Goal: Task Accomplishment & Management: Complete application form

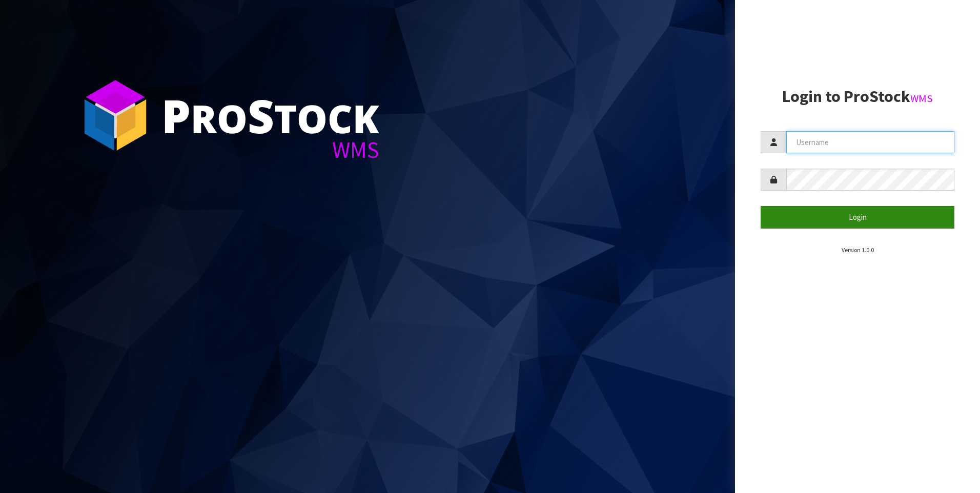
type input "COATES"
click at [845, 214] on button "Login" at bounding box center [857, 217] width 194 height 22
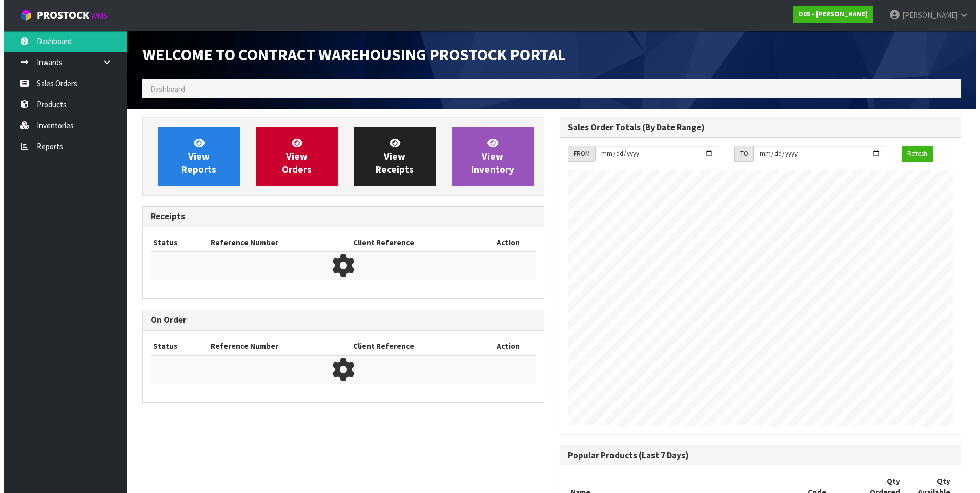
scroll to position [689, 417]
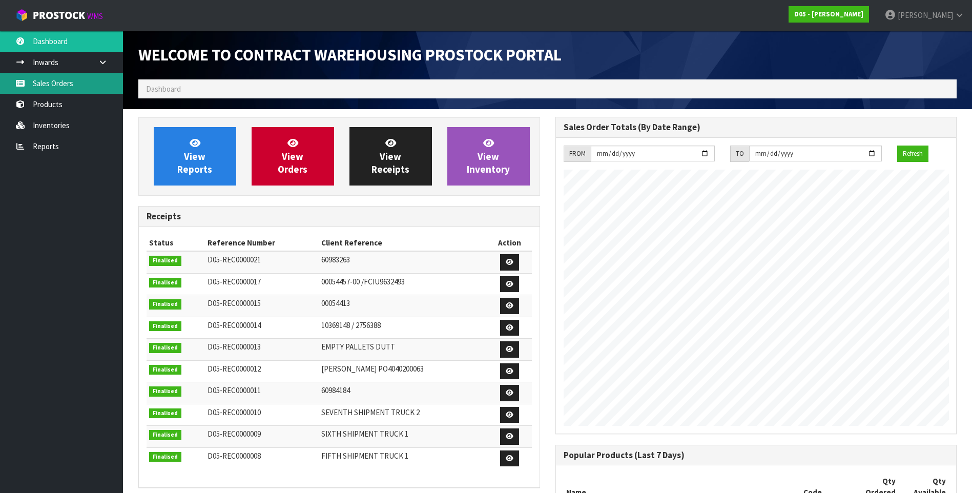
click at [68, 86] on link "Sales Orders" at bounding box center [61, 83] width 123 height 21
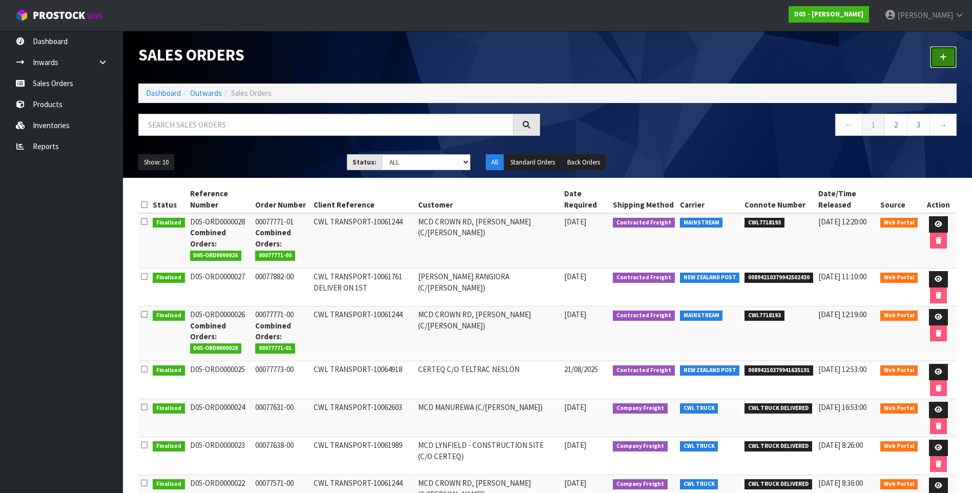
click at [942, 57] on icon at bounding box center [943, 57] width 7 height 8
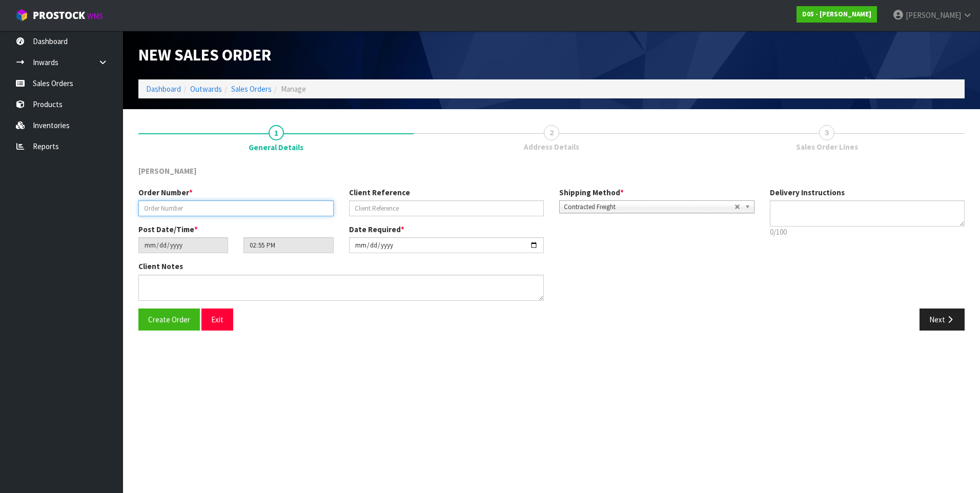
click at [158, 206] on input "text" at bounding box center [235, 208] width 195 height 16
paste input "00078200-00"
type input "00078200-00"
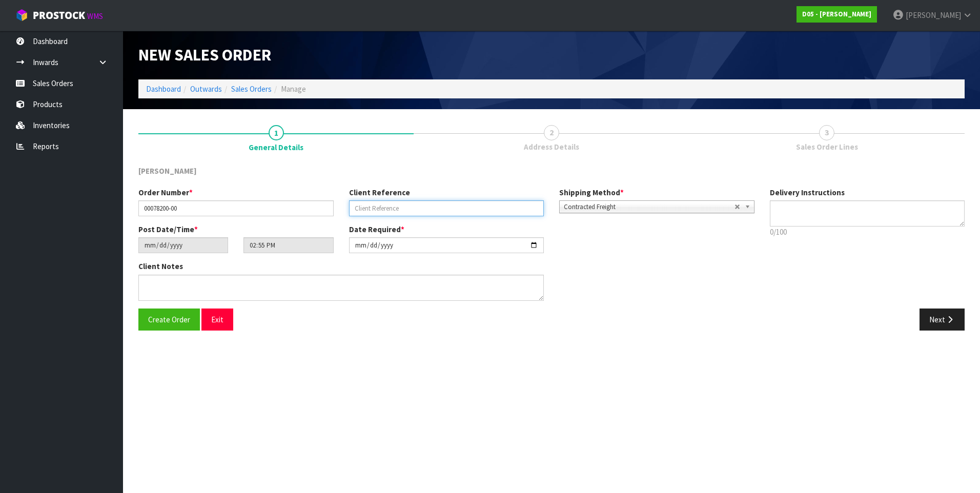
click at [364, 206] on input "text" at bounding box center [446, 208] width 195 height 16
paste input "CWL TRANSPORT-10064891"
type input "CWL TRANSPORT-10064891"
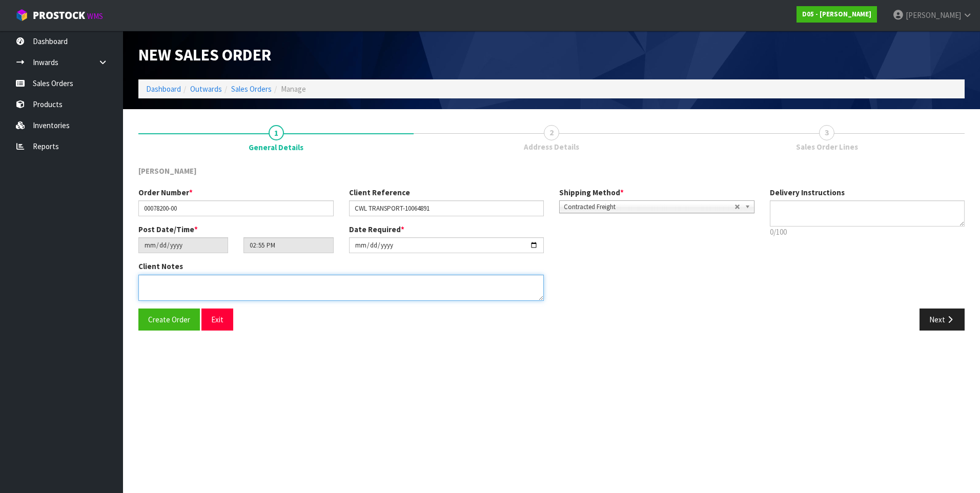
click at [150, 278] on textarea at bounding box center [340, 288] width 405 height 26
paste textarea "PLEASE DELIVER DIRECT TO STORE NO FORKLIFT - DDD ASAP"
type textarea "PLEASE DELIVER DIRECT TO STORE NO FORKLIFT - DDD ASAP"
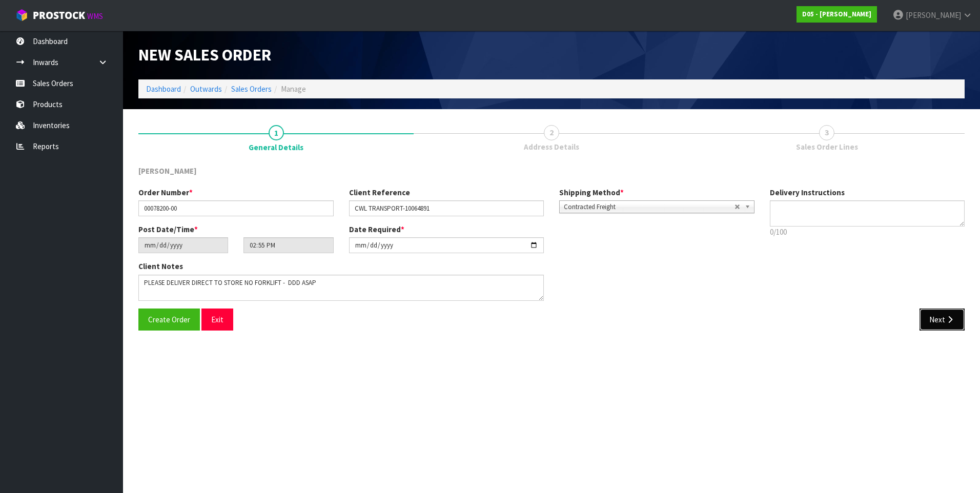
click at [932, 319] on button "Next" at bounding box center [941, 319] width 45 height 22
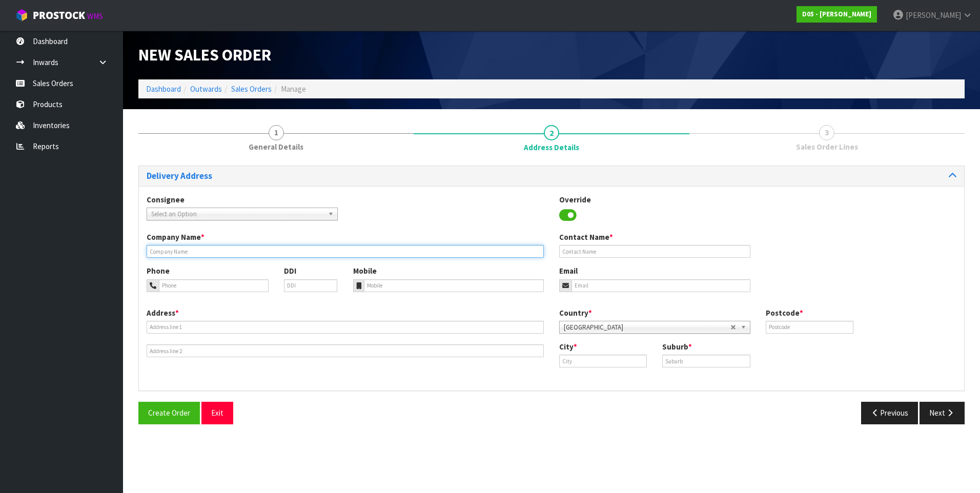
click at [168, 252] on input "text" at bounding box center [345, 251] width 397 height 13
paste input "MCDONALDS PALMERSTON NORTH"
type input "MCDONALDS PALMERSTON NORTH"
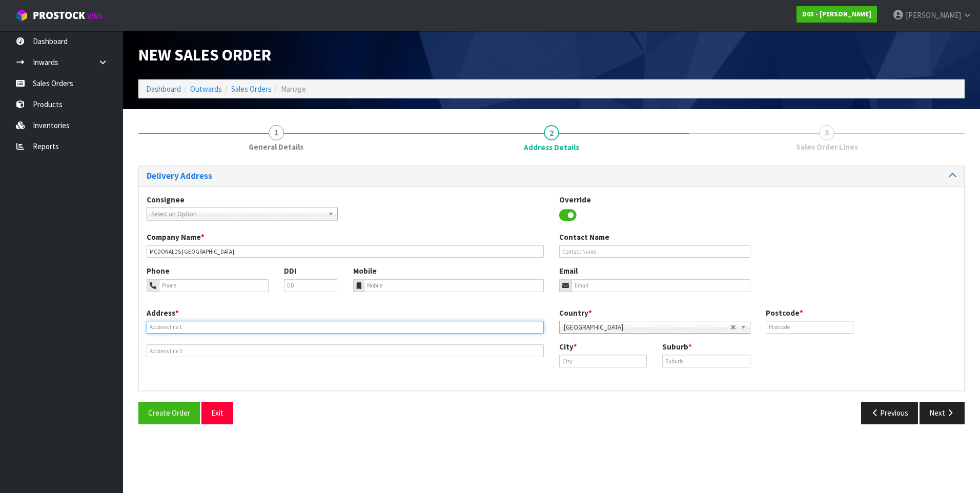
click at [164, 324] on input "text" at bounding box center [345, 327] width 397 height 13
paste input "117 PRINCESS STREE"
type input "117 PRINCESS STREET"
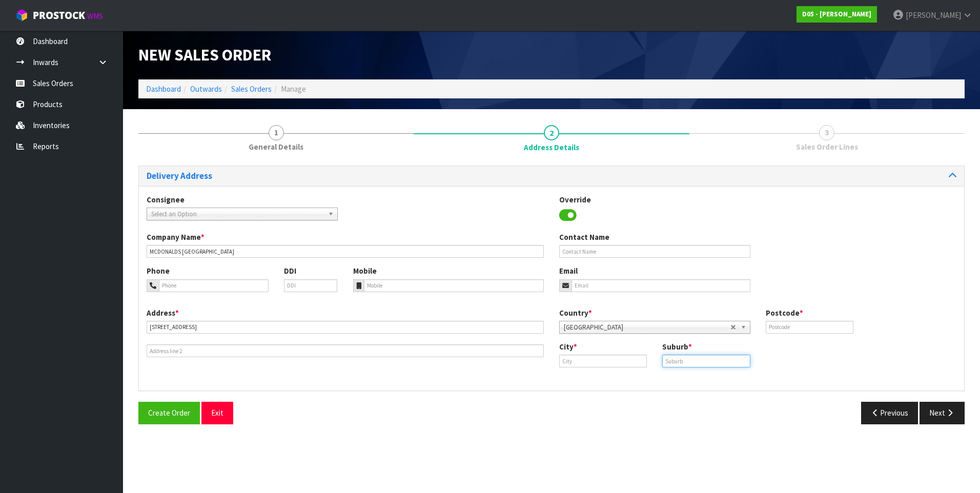
click at [683, 361] on input "text" at bounding box center [706, 361] width 88 height 13
click at [675, 361] on input "text" at bounding box center [706, 361] width 88 height 13
paste input "PALMERSTON NORTH"
type input "PALMERSTON NORTH"
click at [777, 327] on input "text" at bounding box center [809, 327] width 88 height 13
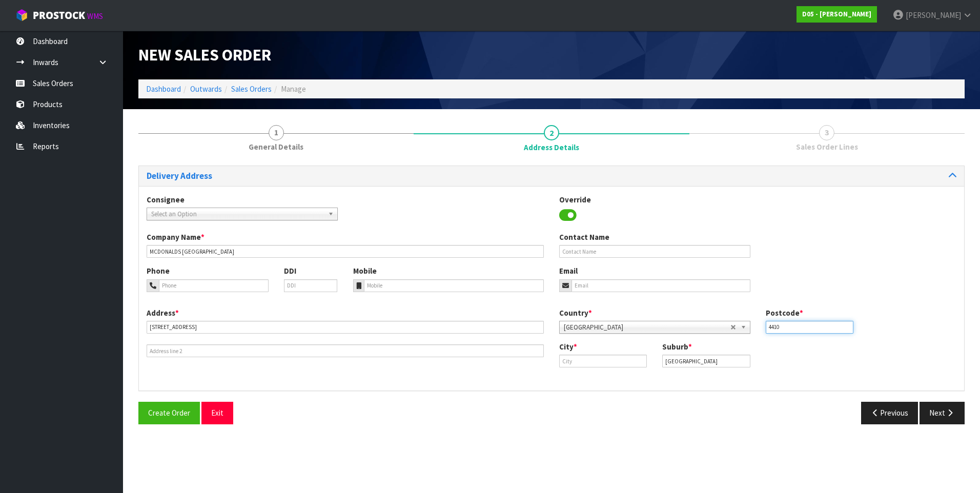
type input "4410"
click at [590, 463] on section "New Sales Order Dashboard Outwards Sales Orders Manage New Sales Order Dashboar…" at bounding box center [490, 246] width 980 height 493
click at [569, 363] on input "text" at bounding box center [603, 361] width 88 height 13
paste input "Manawatu-Wanganui"
type input "Manawatu-Wanganui"
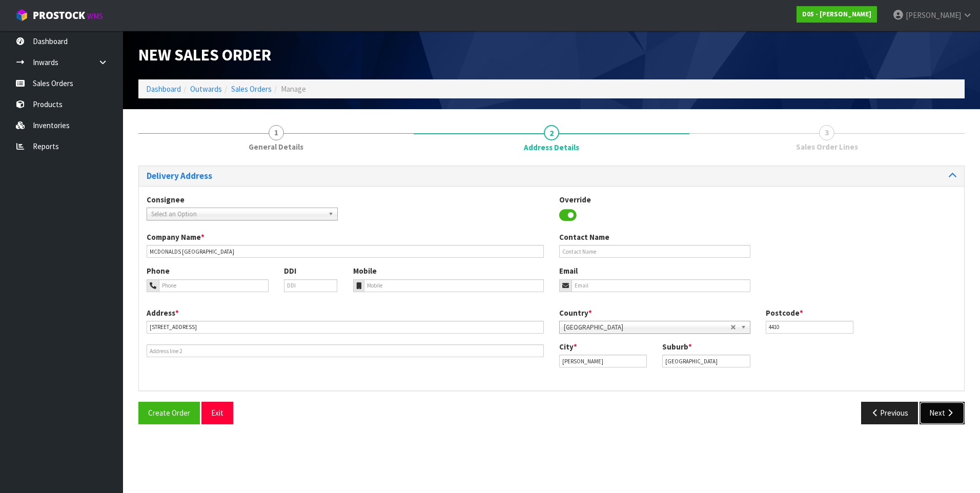
click at [938, 411] on button "Next" at bounding box center [941, 413] width 45 height 22
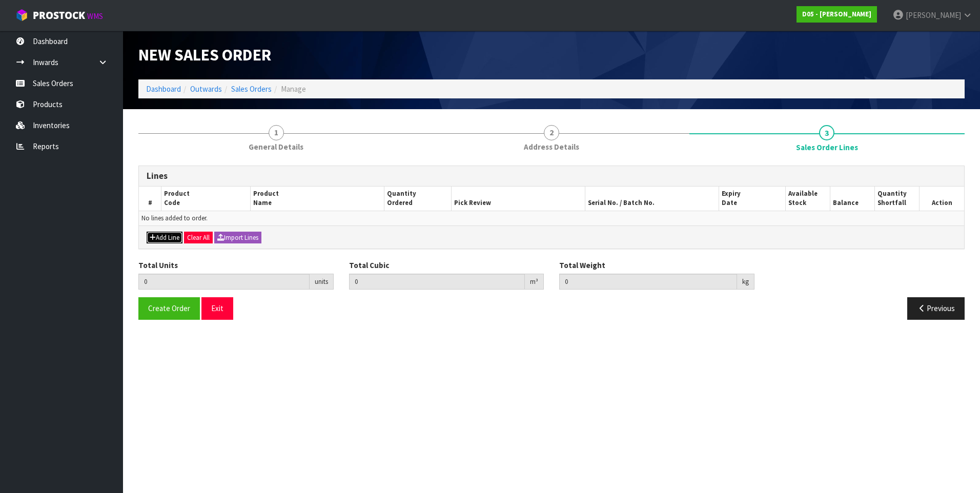
click at [173, 239] on button "Add Line" at bounding box center [165, 238] width 36 height 12
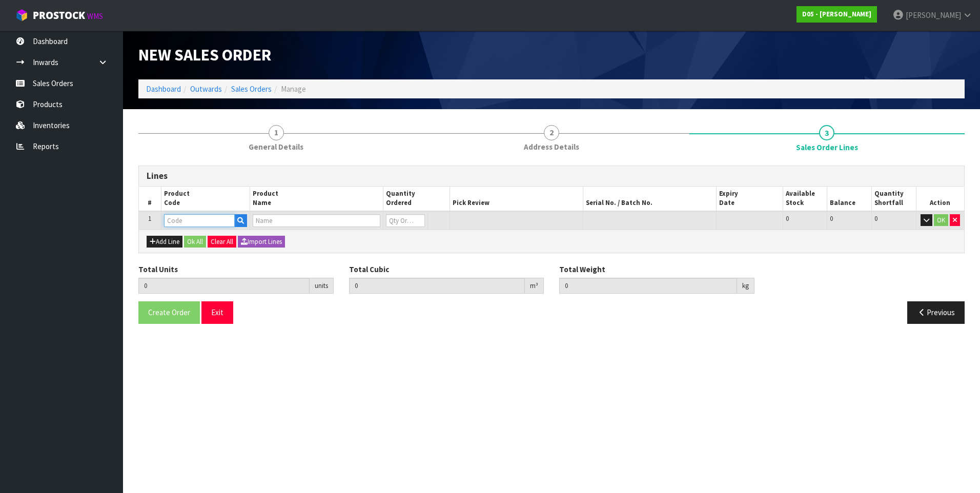
click at [180, 220] on input "text" at bounding box center [199, 220] width 71 height 13
paste input "1010500026-11"
type input "1010500026-11"
type input "0.000000"
type input "0.000"
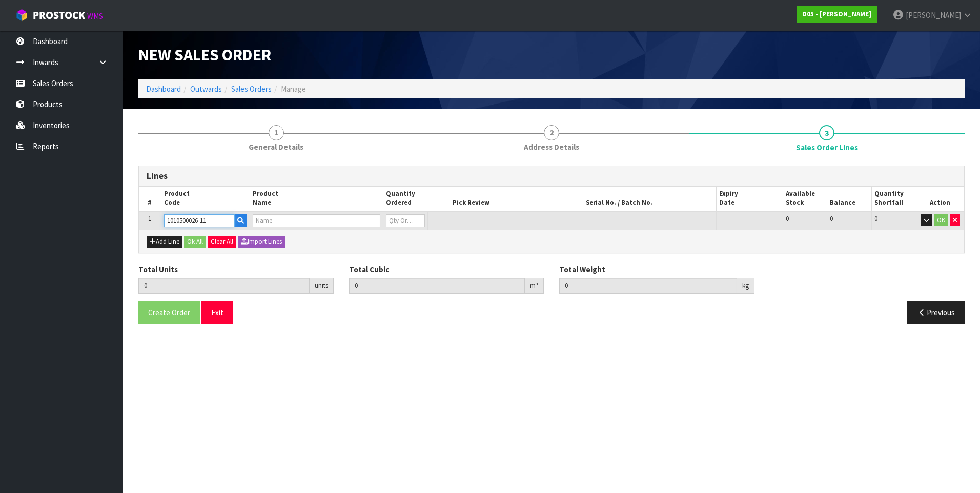
type input "( B )DIRECTIONAL BASE PANEL,NG,"DRIVE THRU->",71555"
type input "0"
type input "1010500026-11"
click at [399, 222] on input "0" at bounding box center [395, 220] width 37 height 13
type input "1"
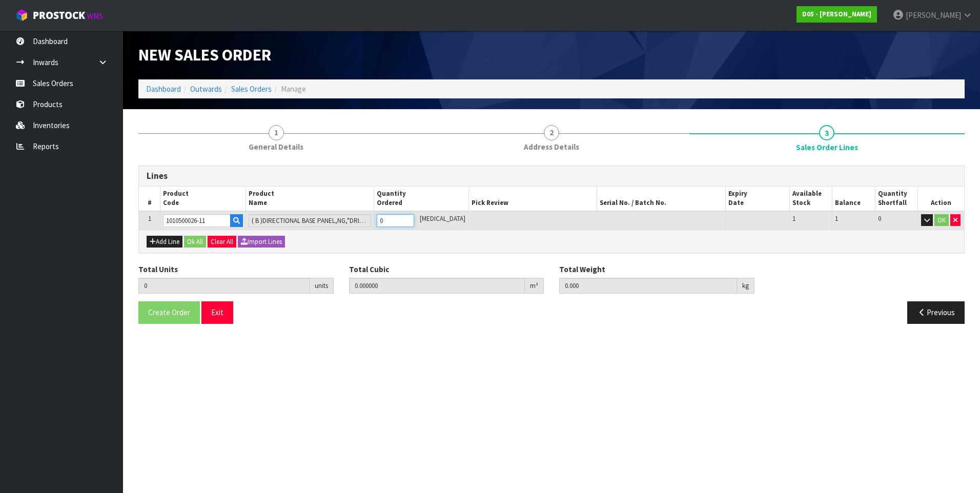
type input "0.169692"
type input "12"
type input "1"
click at [171, 243] on button "Add Line" at bounding box center [165, 242] width 36 height 12
type input "0"
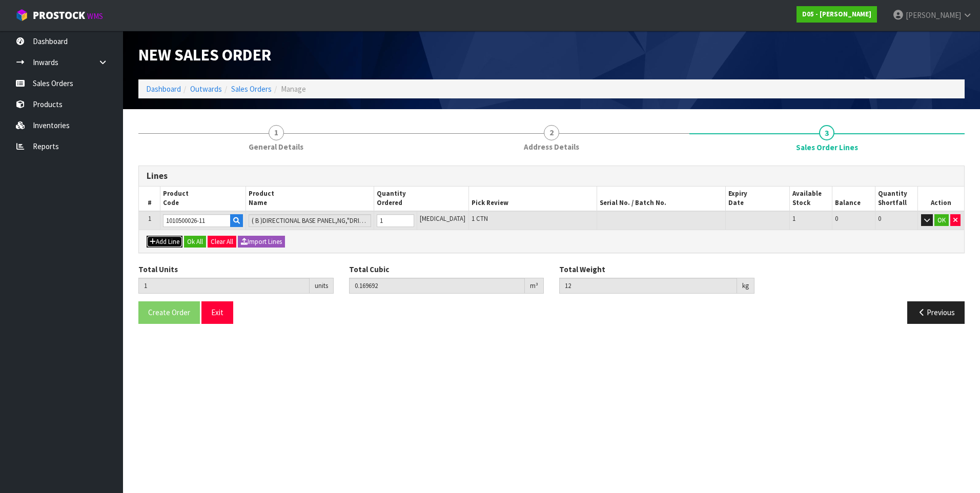
type input "0"
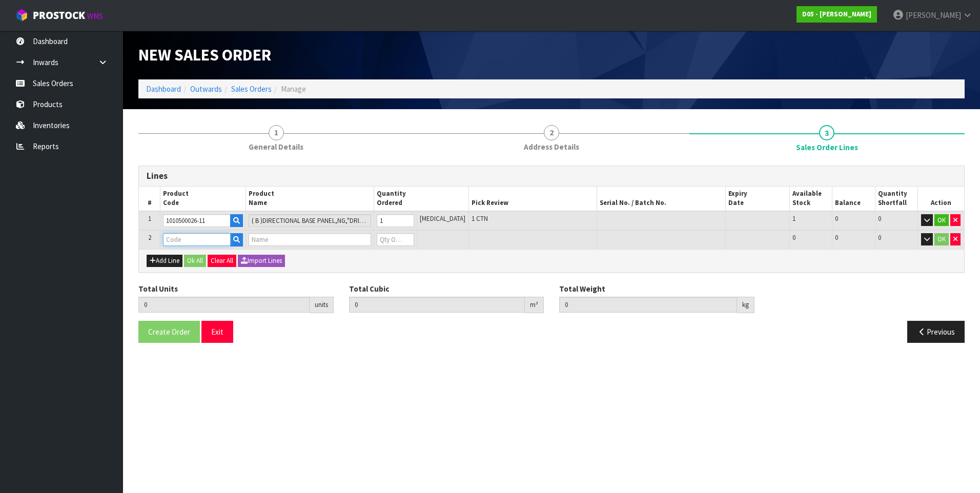
click at [182, 238] on input "text" at bounding box center [197, 239] width 68 height 13
paste input "1010500027-11"
type input "1010500027-11"
type input "1"
type input "0.169692"
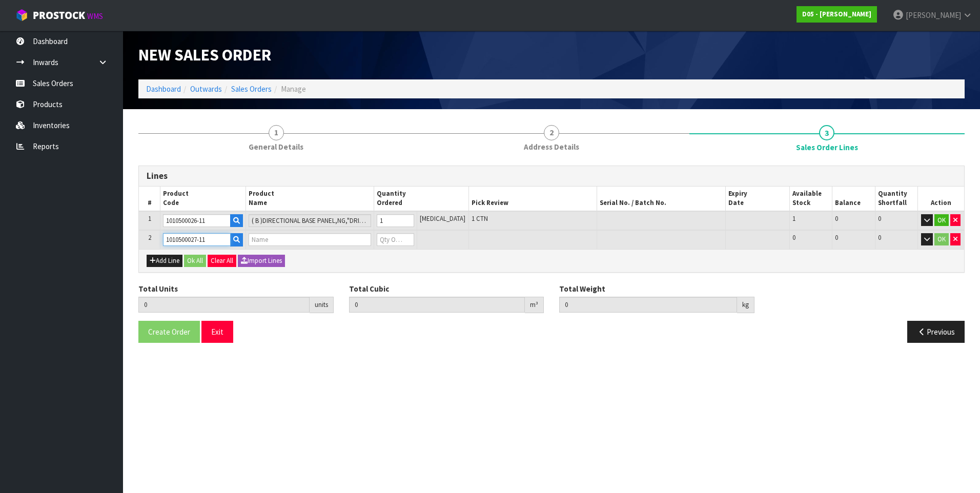
type input "12"
type input "( B )DIRECTIONAL BASE PANEL,NG,"DRIVE THRU<-",71555"
type input "0"
type input "1010500027-11"
click at [396, 238] on input "0" at bounding box center [395, 239] width 37 height 13
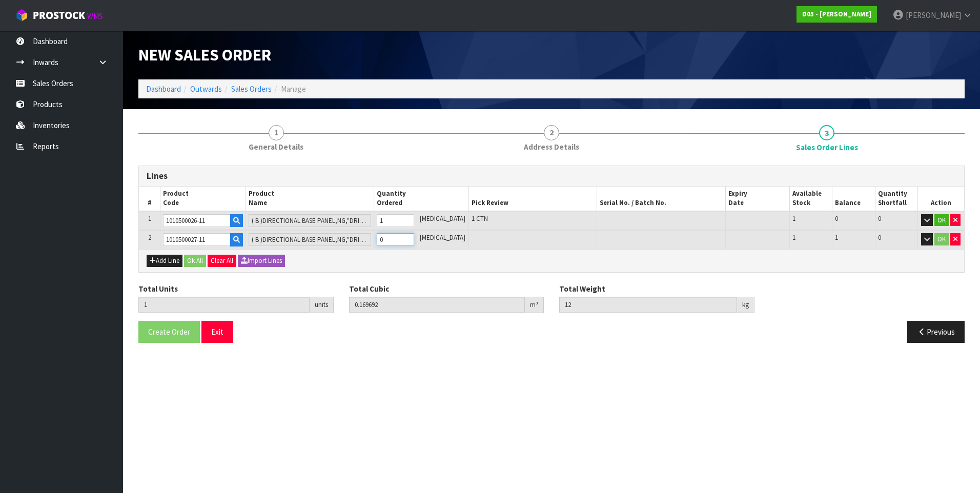
type input "2"
type input "0.324374"
type input "24"
type input "1"
click at [170, 259] on button "Add Line" at bounding box center [165, 261] width 36 height 12
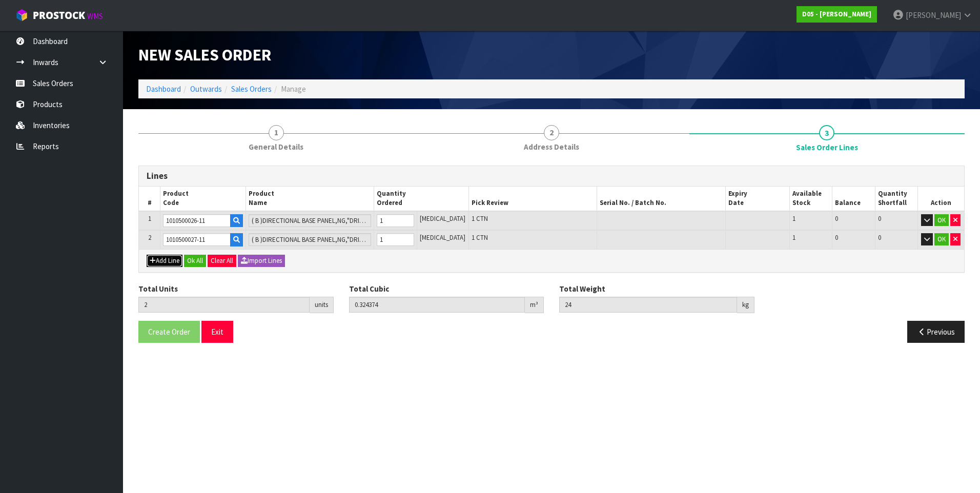
type input "0"
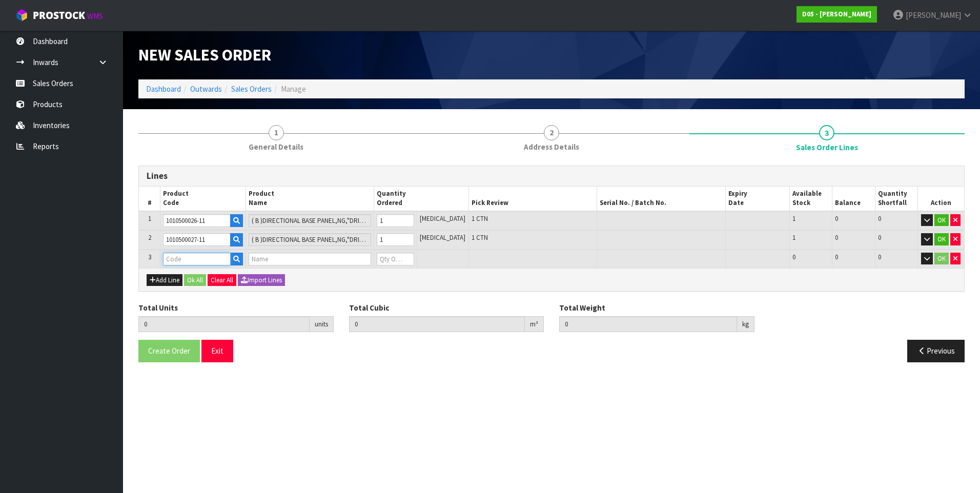
click at [181, 259] on input "text" at bounding box center [197, 259] width 68 height 13
paste input "1010500050-11"
type input "1010500050-11"
type input "2"
type input "0.324374"
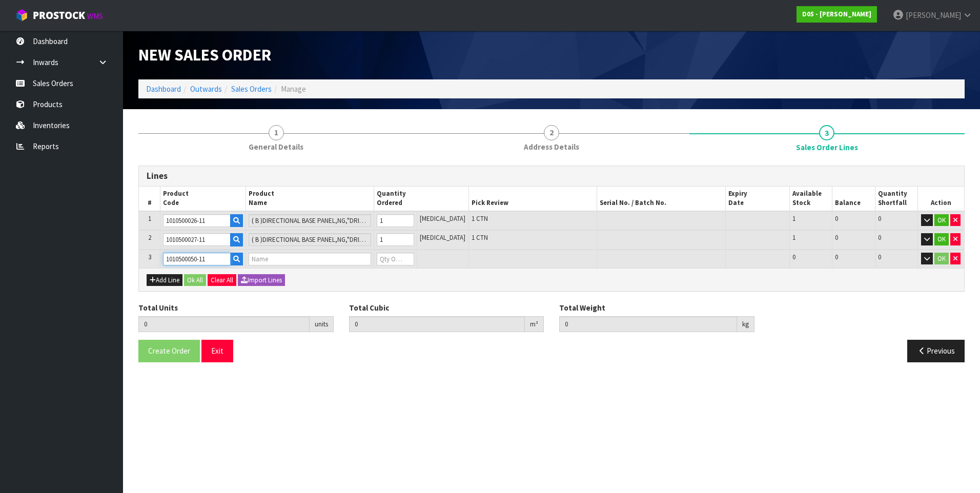
type input "24"
type input "( B )DIRECTIONAL SIGN,NG,FRAME+"M"TOP PANEL,HLG TRANSFORMER,71555"
type input "0"
type input "1010500050-11"
click at [397, 260] on input "0" at bounding box center [395, 259] width 37 height 13
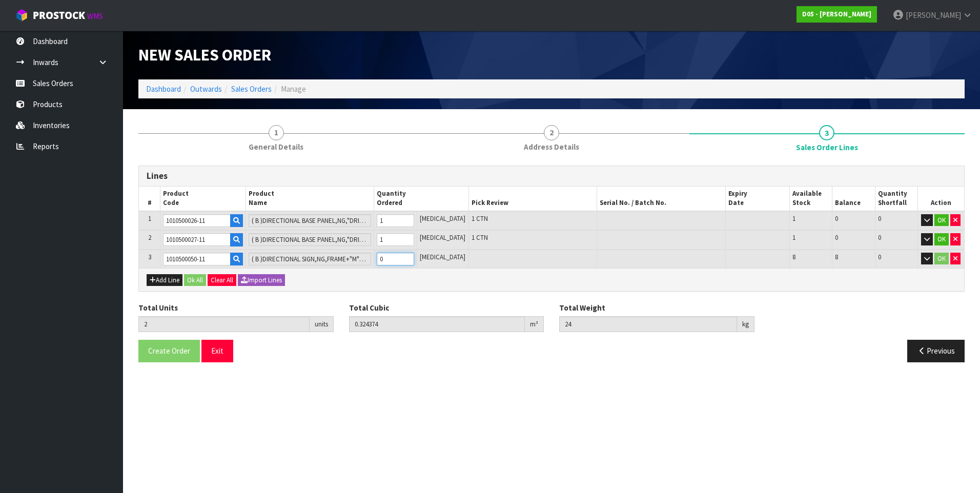
type input "3"
type input "0.86273"
type input "84"
type input "1"
click at [199, 281] on button "Ok All" at bounding box center [195, 280] width 22 height 12
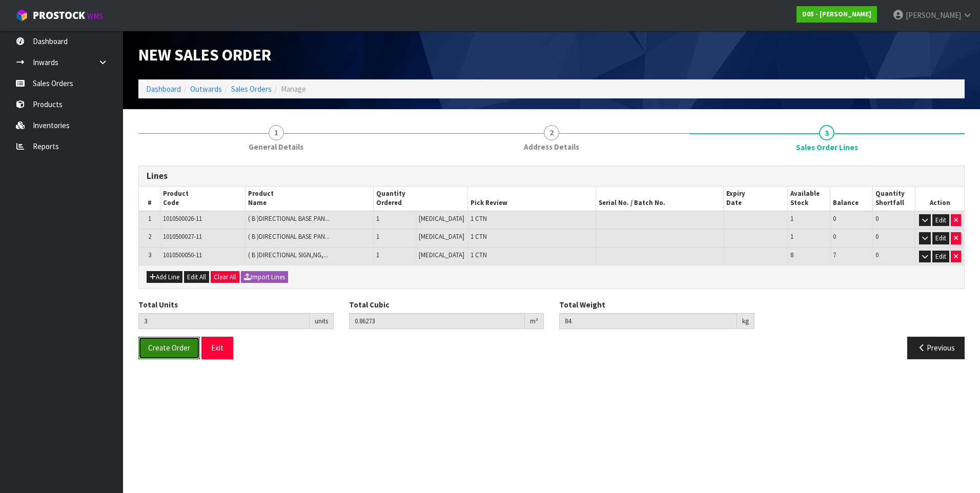
click at [152, 350] on span "Create Order" at bounding box center [169, 348] width 42 height 10
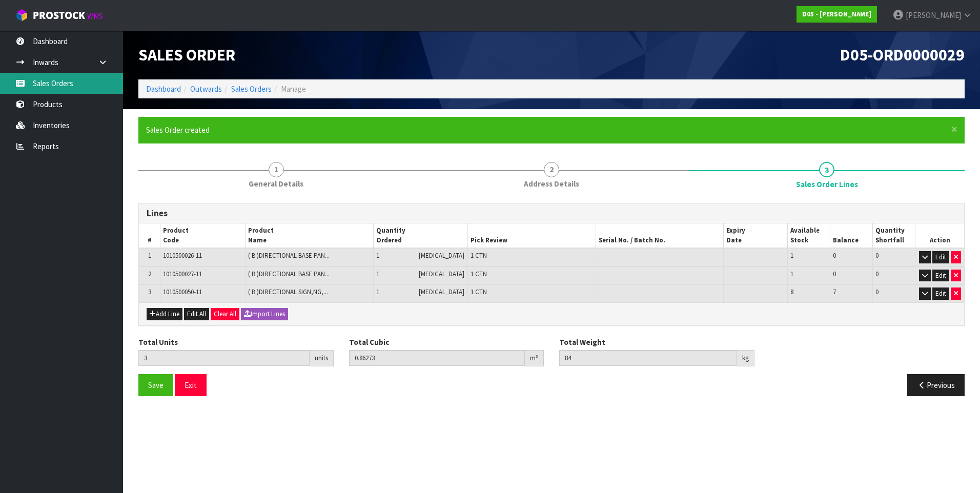
click at [62, 86] on link "Sales Orders" at bounding box center [61, 83] width 123 height 21
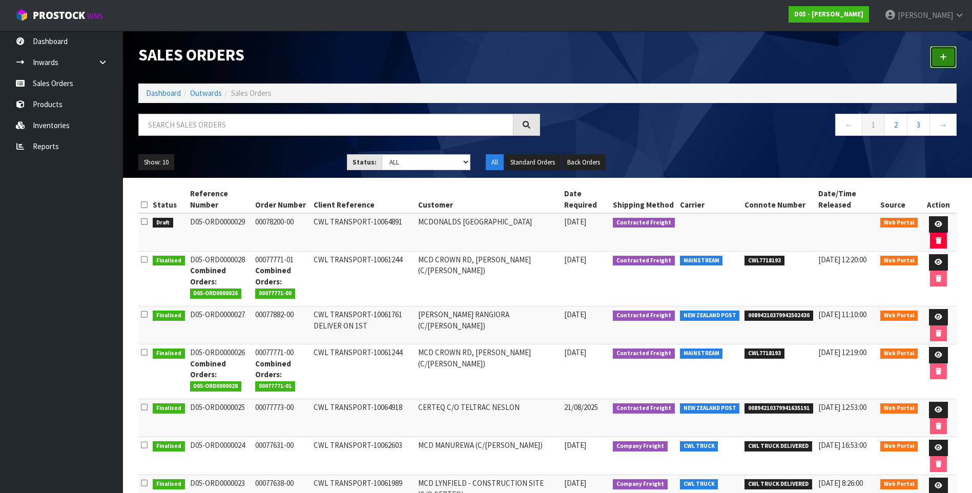
drag, startPoint x: 945, startPoint y: 52, endPoint x: 940, endPoint y: 54, distance: 5.5
click at [945, 52] on link at bounding box center [943, 57] width 27 height 22
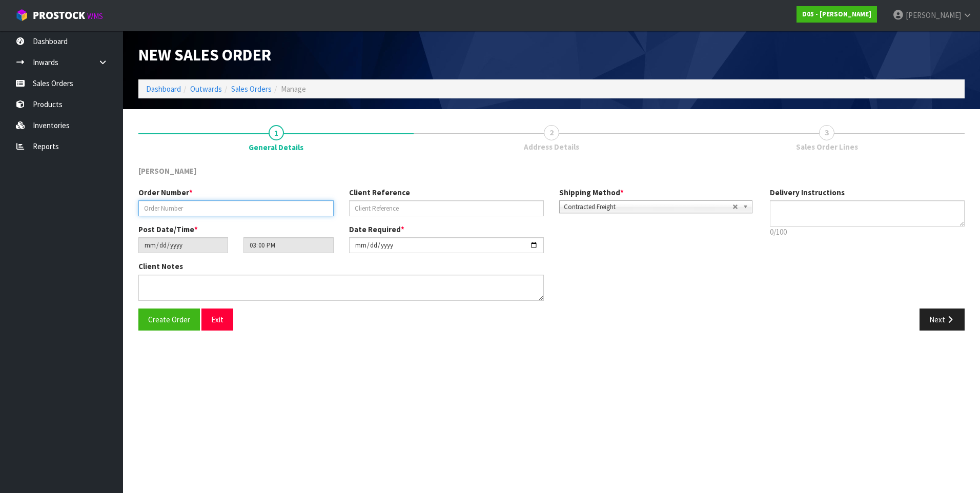
click at [151, 205] on input "text" at bounding box center [235, 208] width 195 height 16
paste input "00078201-00"
type input "00078201-00"
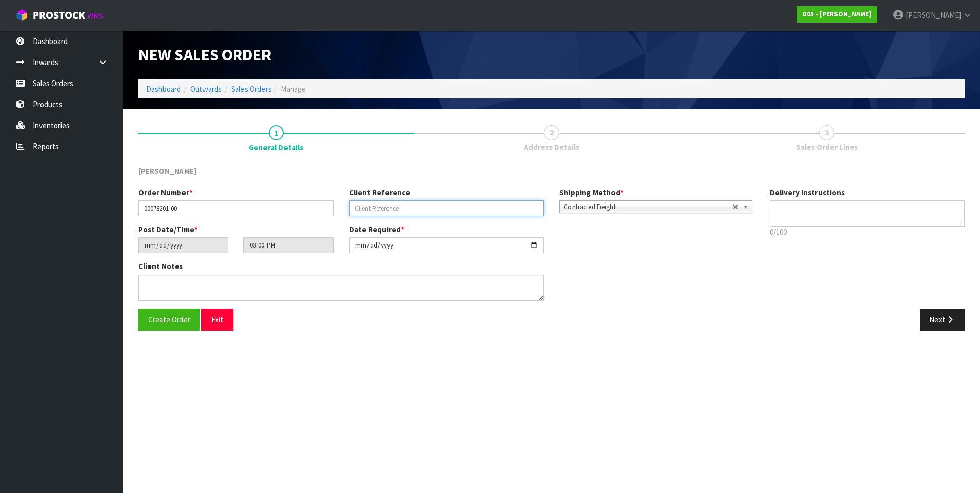
click at [360, 207] on input "text" at bounding box center [446, 208] width 195 height 16
paste input "CWL TRANSPORT-10061244"
type input "CWL TRANSPORT-10061244"
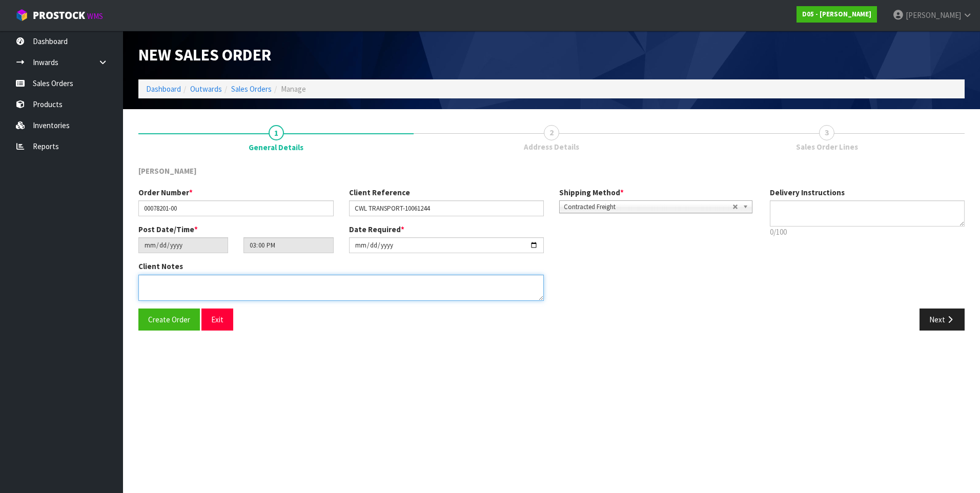
click at [174, 285] on textarea at bounding box center [340, 288] width 405 height 26
paste textarea "PLEASE SHIP TO SITE ASAP"
type textarea "PLEASE SHIP TO SITE ASAP"
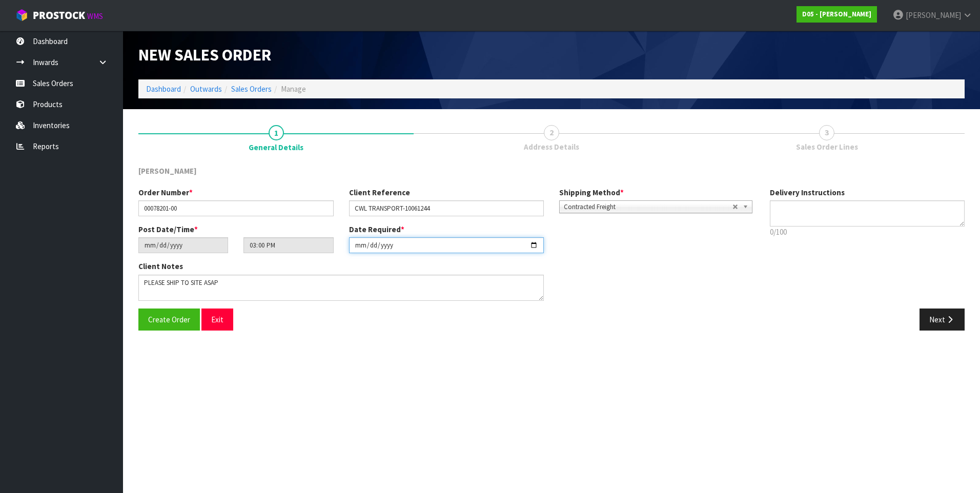
click at [533, 244] on input "2025-08-28" at bounding box center [446, 245] width 195 height 16
type input "2025-08-29"
drag, startPoint x: 940, startPoint y: 320, endPoint x: 901, endPoint y: 320, distance: 38.9
click at [940, 320] on button "Next" at bounding box center [941, 319] width 45 height 22
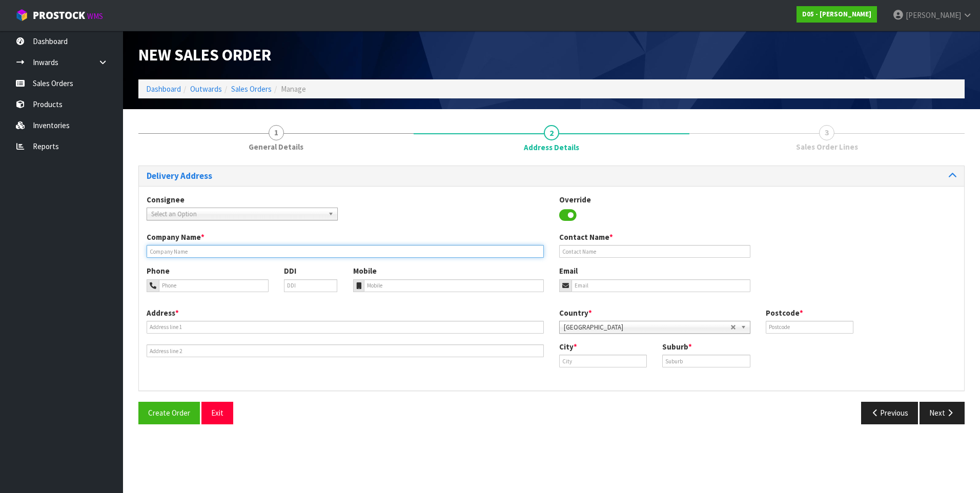
click at [169, 252] on input "text" at bounding box center [345, 251] width 397 height 13
paste input "MCD CROWN RD, TAUPO (C/O RODIER)"
type input "MCD CROWN RD, TAUPO (C/O RODIER)"
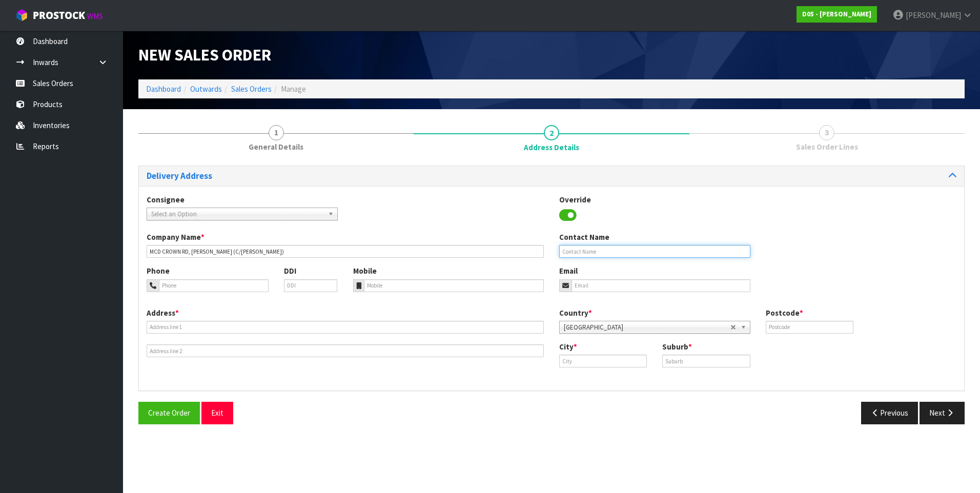
click at [579, 254] on input "text" at bounding box center [654, 251] width 191 height 13
paste input "MURRAY CLIFFORD"
type input "MURRAY CLIFFORD"
click at [171, 284] on input "tel" at bounding box center [214, 285] width 110 height 13
paste input "(029) 277 3490"
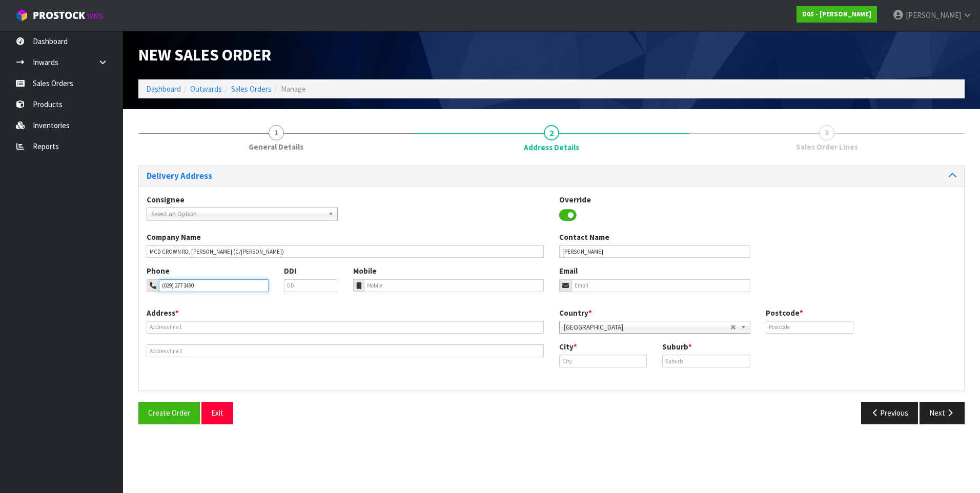
type input "(029) 277 3490"
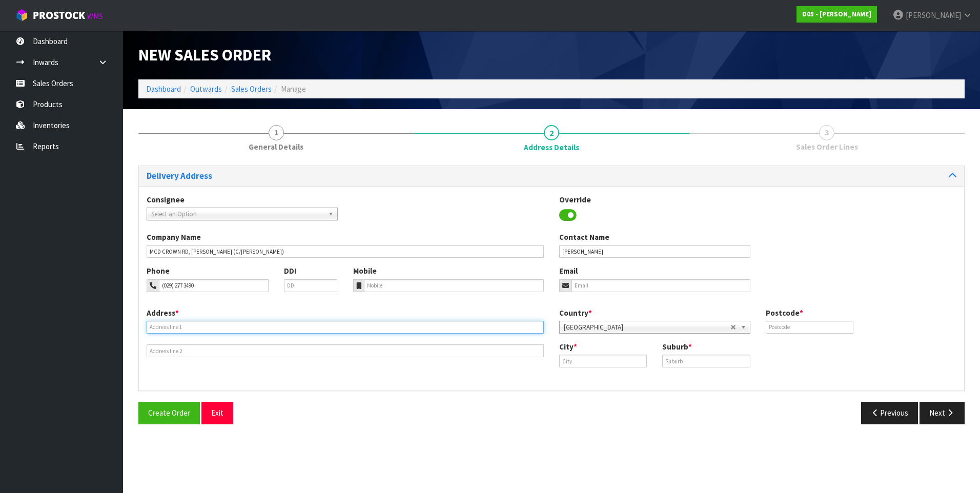
click at [175, 327] on input "text" at bounding box center [345, 327] width 397 height 13
paste input "375 CROWN ROAD"
type input "375 CROWN ROAD"
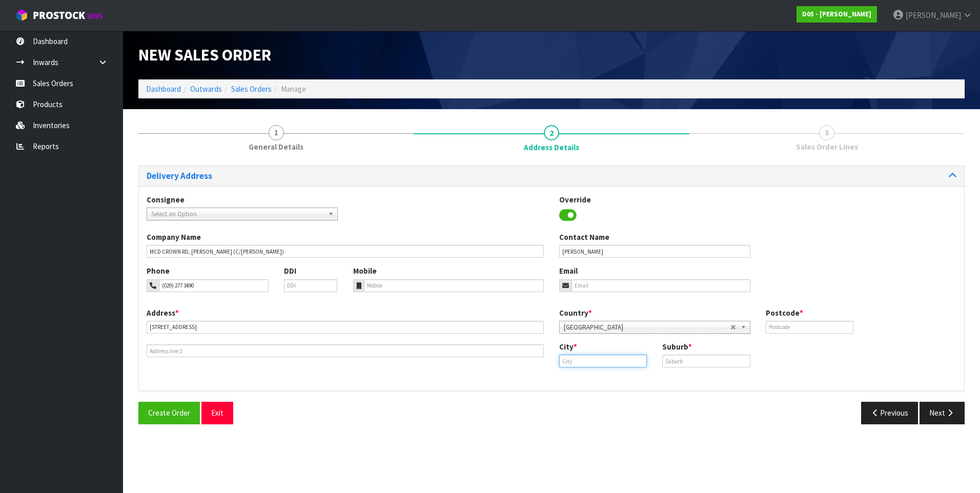
click at [586, 358] on input "text" at bounding box center [603, 361] width 88 height 13
type input "Waikato"
click at [671, 360] on input "text" at bounding box center [706, 361] width 88 height 13
type input "TAUPO"
click at [778, 324] on input "text" at bounding box center [809, 327] width 88 height 13
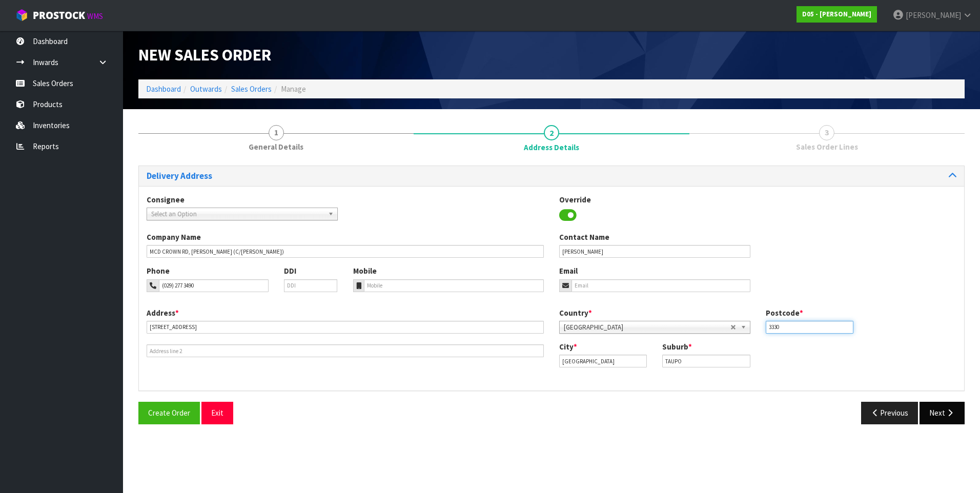
type input "3330"
click at [938, 408] on button "Next" at bounding box center [941, 413] width 45 height 22
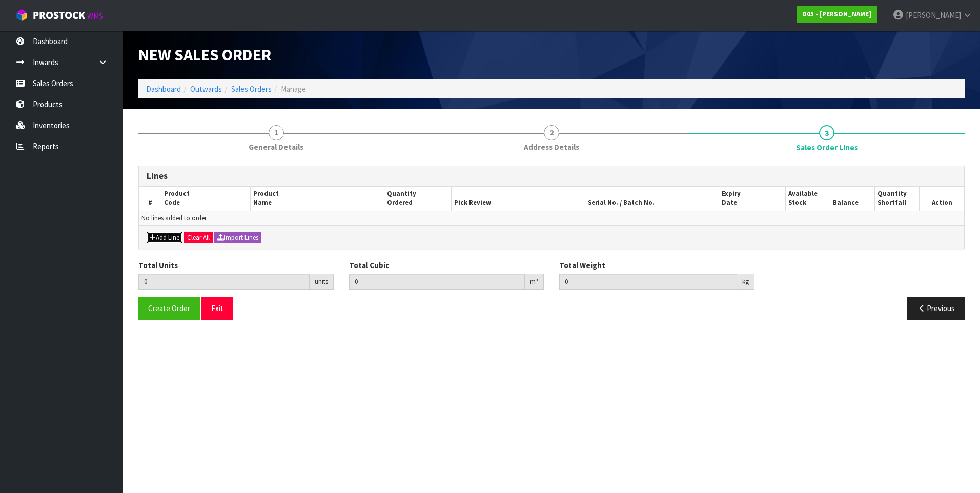
click at [169, 237] on button "Add Line" at bounding box center [165, 238] width 36 height 12
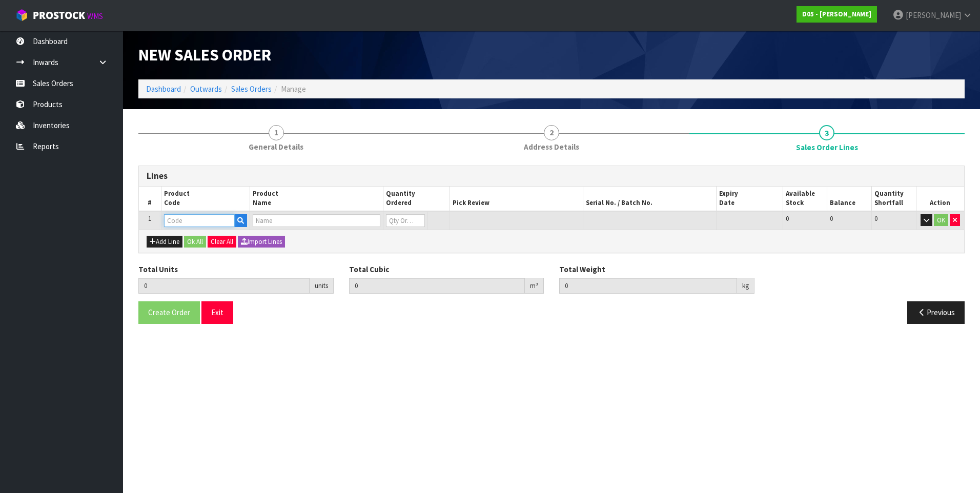
click at [178, 221] on input "text" at bounding box center [199, 220] width 71 height 13
paste input "1010200006-14"
type input "1010200006-14"
type input "0.000000"
type input "0.000"
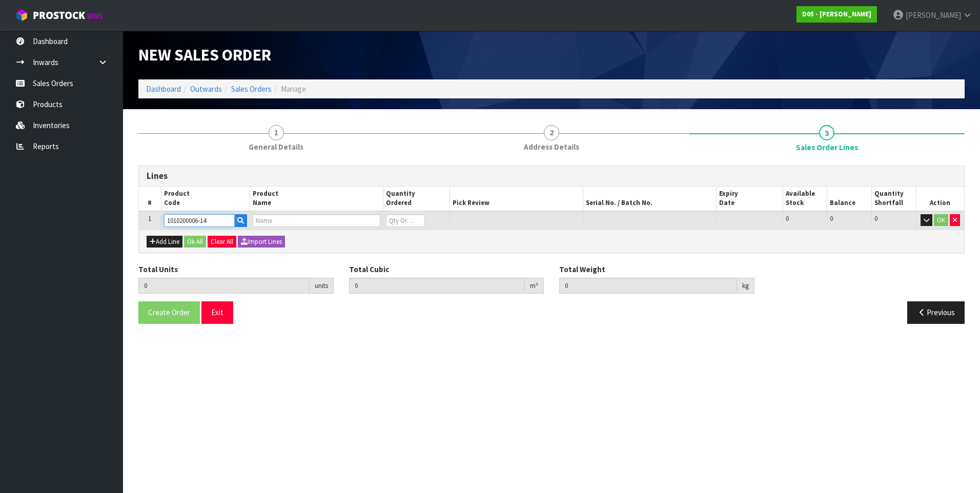
type input "( B )SIGNAGE-M,ARCH,1371WX1200H,TAURAS TRANSFORMER,PC23,AU"
type input "0"
type input "1010200006-14"
click at [395, 221] on input "0" at bounding box center [395, 220] width 37 height 13
type input "3"
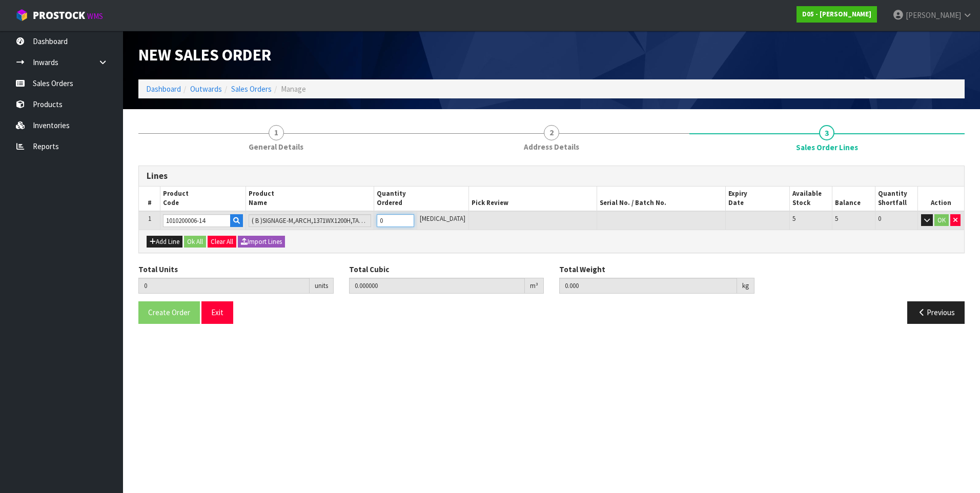
type input "0.877824"
type input "57"
type input "3"
click at [198, 242] on button "Ok All" at bounding box center [195, 242] width 22 height 12
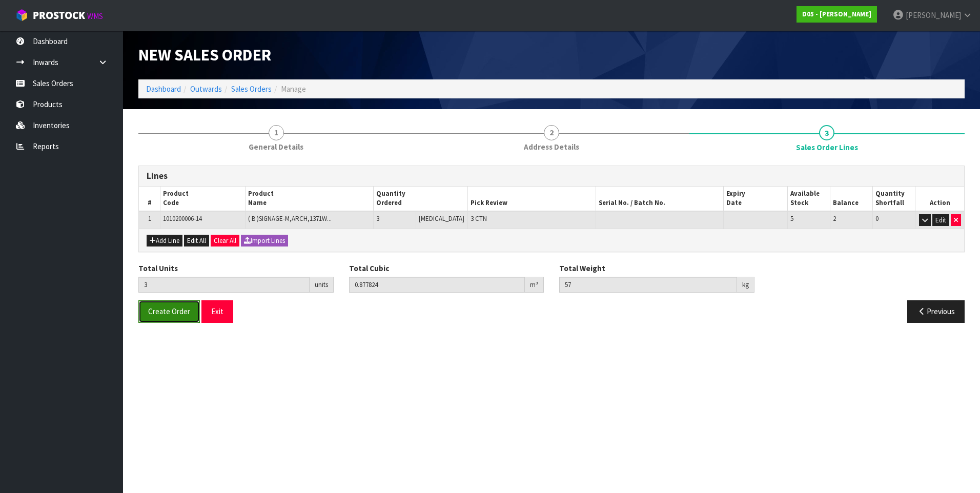
click at [172, 315] on span "Create Order" at bounding box center [169, 311] width 42 height 10
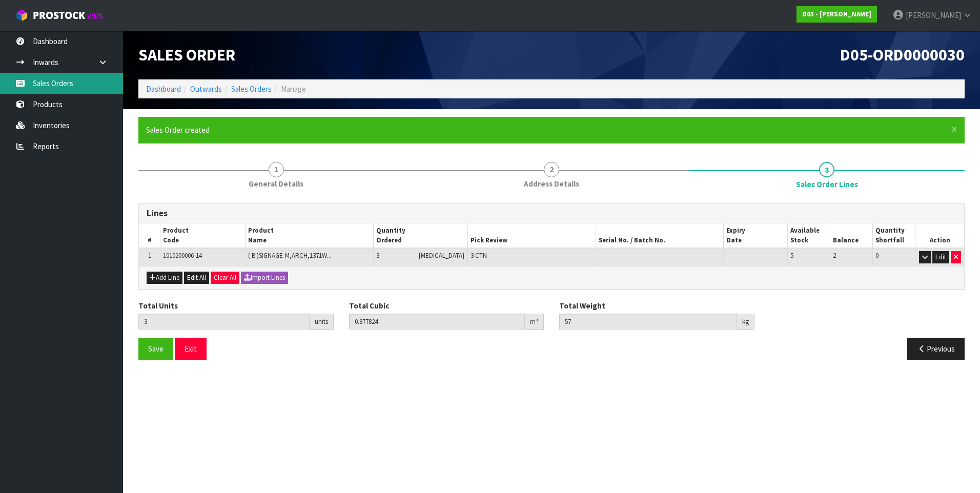
click at [81, 84] on link "Sales Orders" at bounding box center [61, 83] width 123 height 21
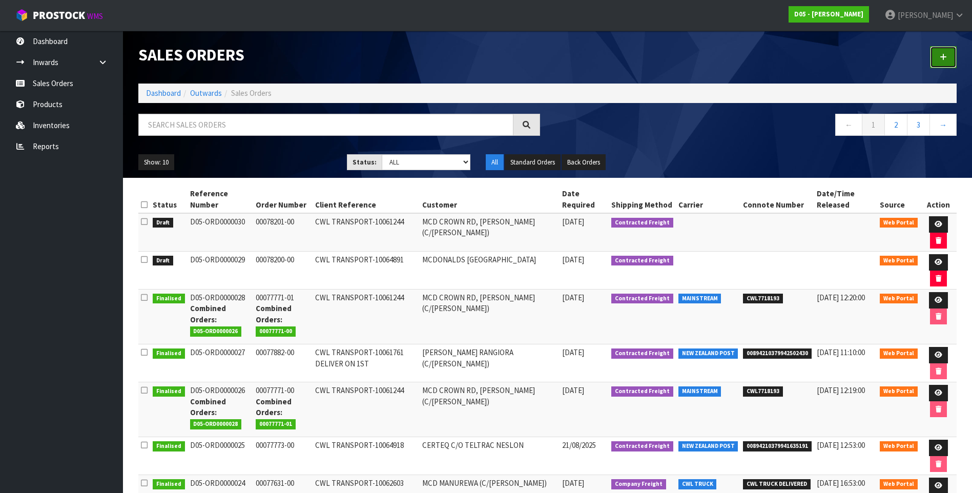
click at [940, 58] on icon at bounding box center [943, 57] width 7 height 8
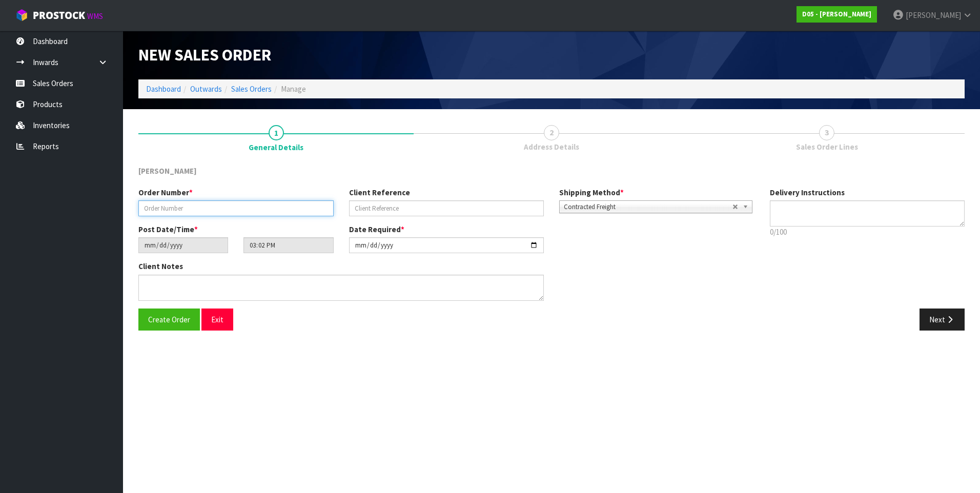
click at [161, 207] on input "text" at bounding box center [235, 208] width 195 height 16
paste input "00078203-00"
type input "00078203-00"
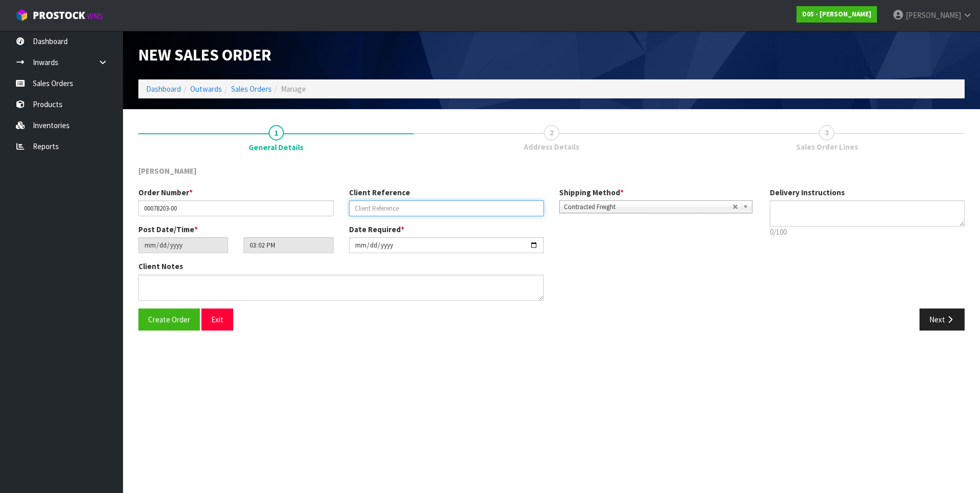
click at [369, 210] on input "text" at bounding box center [446, 208] width 195 height 16
paste input "CWL TRANSPORT-10065094"
type input "CWL TRANSPORT-10065094"
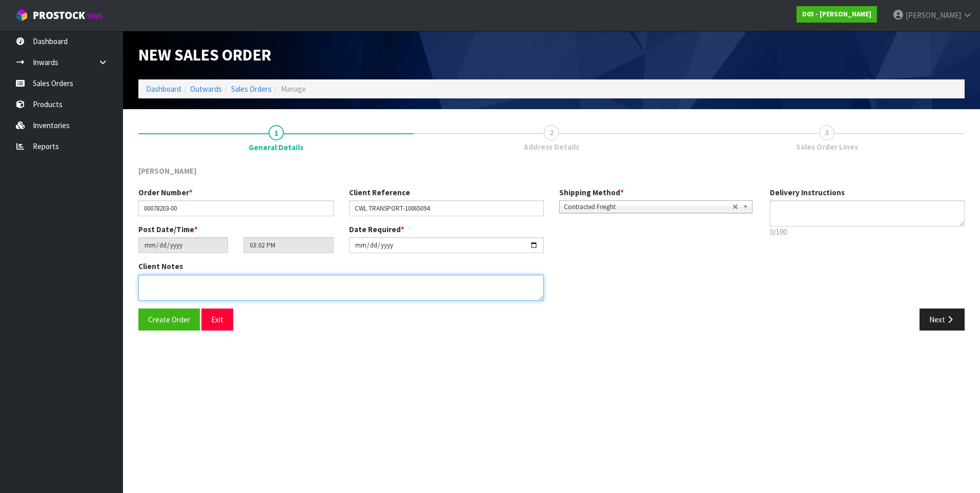
click at [151, 279] on textarea at bounding box center [340, 288] width 405 height 26
paste textarea "FORKLIFT ON SITE DDD 1/9"
type textarea "FORKLIFT ON SITE DDD 1/9"
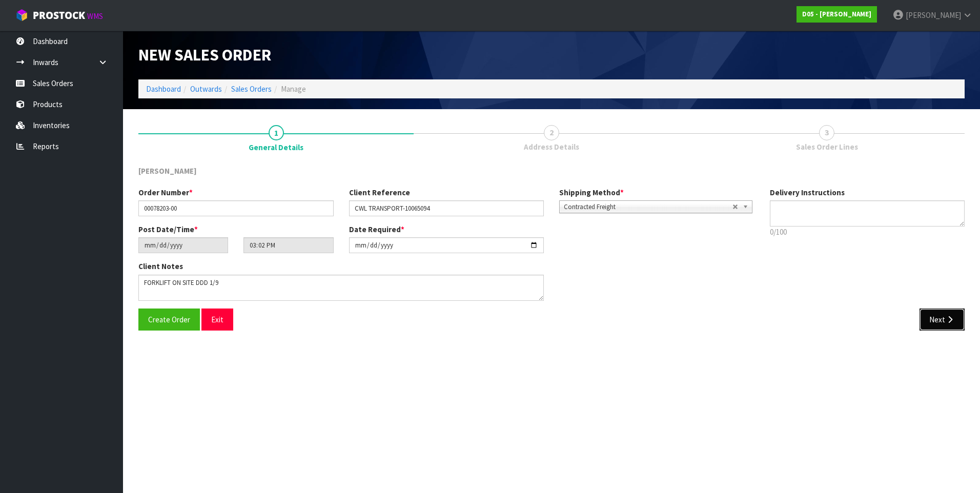
drag, startPoint x: 930, startPoint y: 318, endPoint x: 561, endPoint y: 258, distance: 373.8
click at [930, 318] on button "Next" at bounding box center [941, 319] width 45 height 22
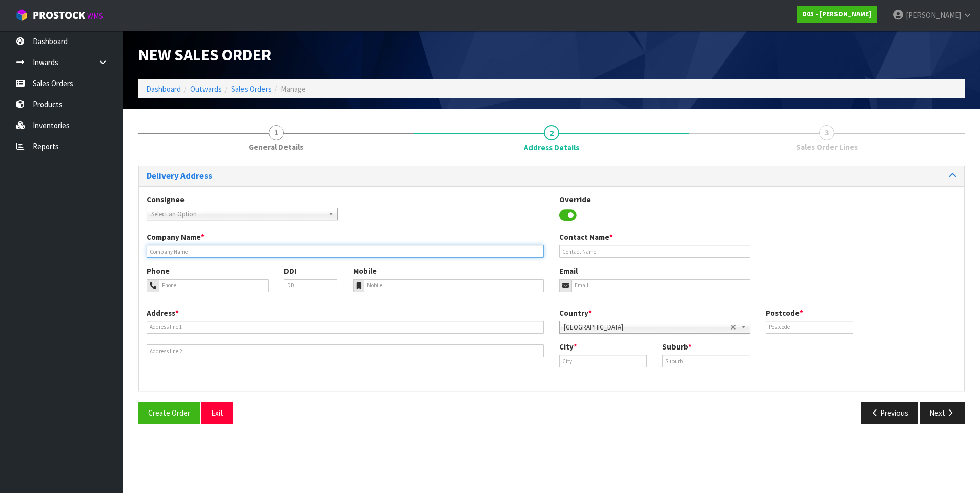
click at [164, 252] on input "text" at bounding box center [345, 251] width 397 height 13
paste input "MCD OTAHUHU, NZ (C/O RODIER)"
type input "MCD OTAHUHU, NZ (C/O RODIER)"
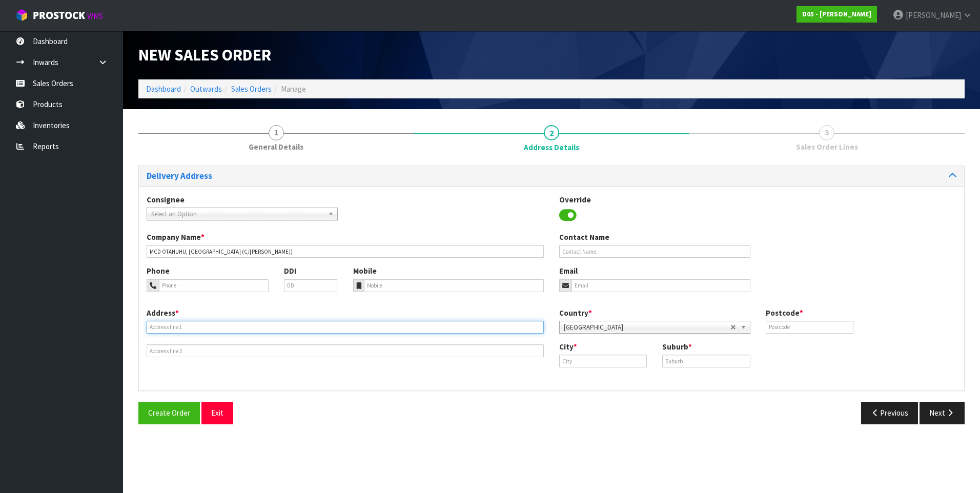
click at [161, 323] on input "text" at bounding box center [345, 327] width 397 height 13
paste input "UNIT D, 3 MIRO PLACE"
type input "UNIT D, 3 MIRO PLACE"
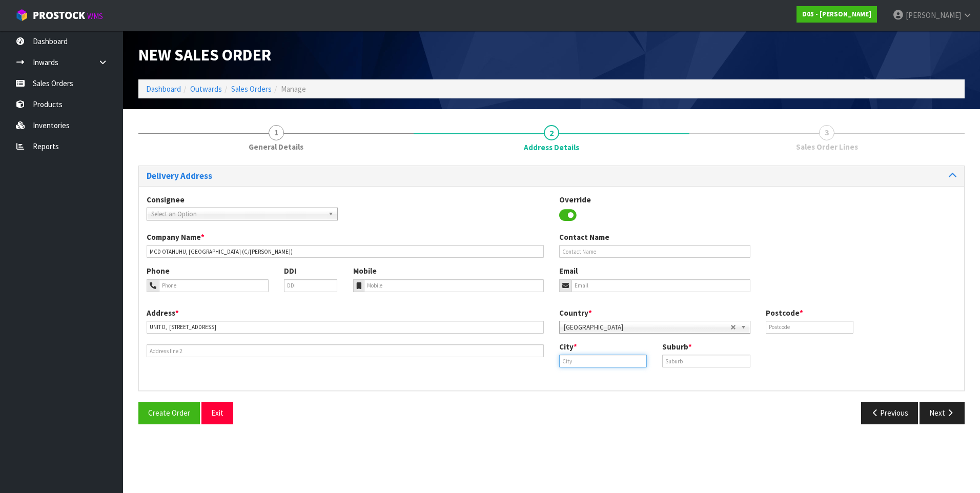
click at [609, 364] on input "text" at bounding box center [603, 361] width 88 height 13
click at [605, 377] on link "Au ckland" at bounding box center [596, 378] width 81 height 14
type input "Auckland"
click at [686, 362] on input "text" at bounding box center [706, 361] width 88 height 13
type input "ALBANY"
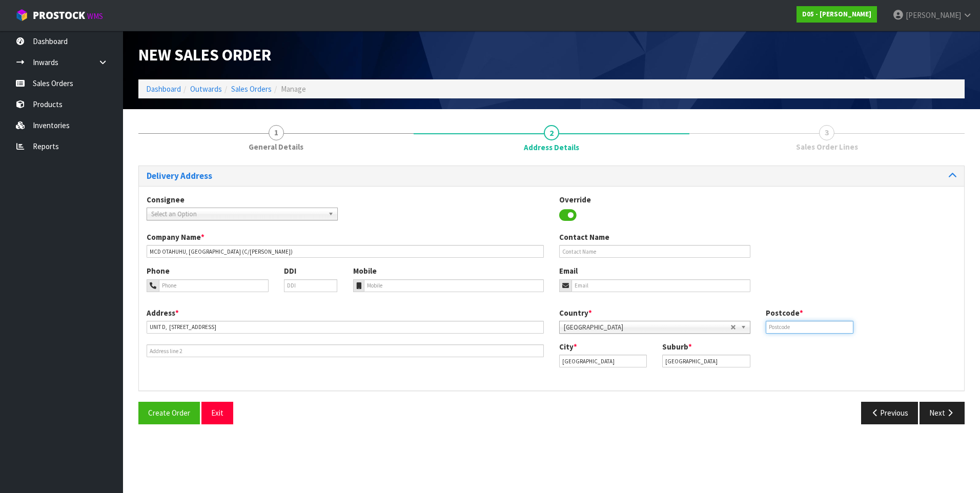
click at [779, 325] on input "text" at bounding box center [809, 327] width 88 height 13
type input "0632"
click at [939, 411] on button "Next" at bounding box center [941, 413] width 45 height 22
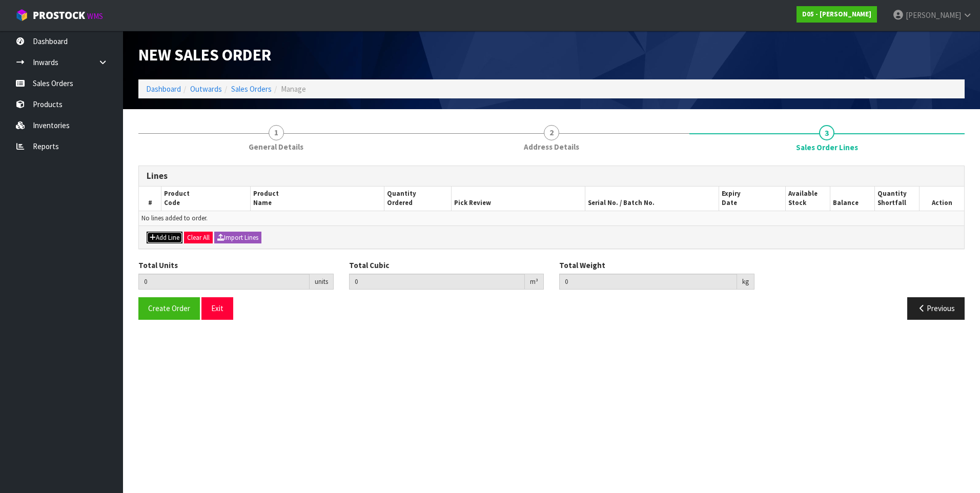
click at [170, 237] on button "Add Line" at bounding box center [165, 238] width 36 height 12
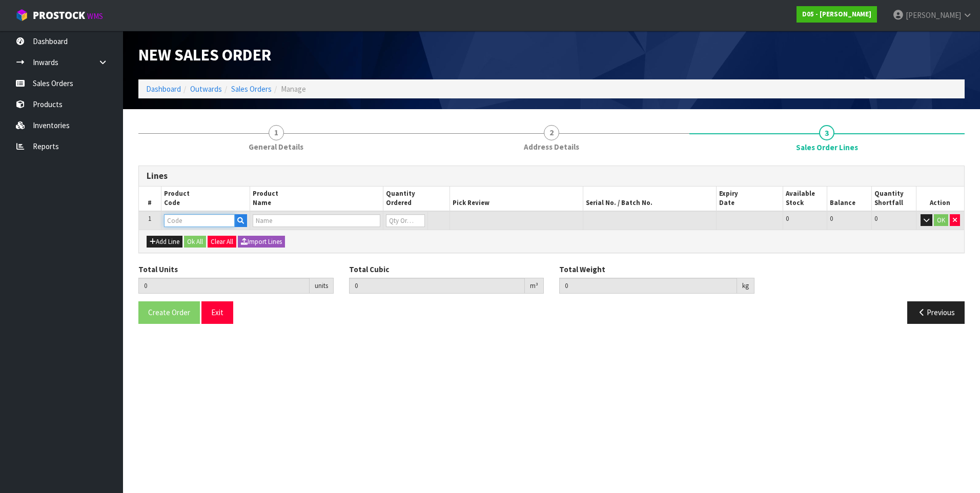
click at [184, 220] on input "text" at bounding box center [199, 220] width 71 height 13
paste input "2020500097-00"
type input "2020500097-00"
type input "0.000000"
type input "0.000"
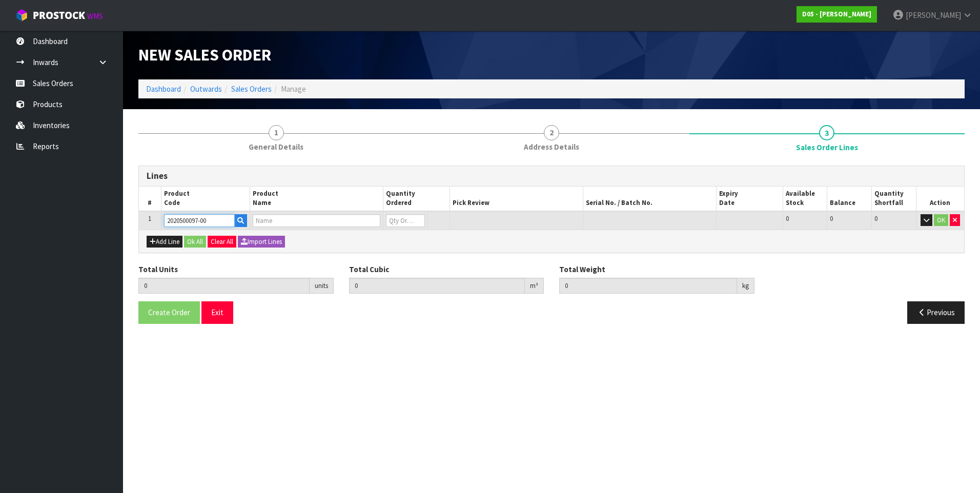
type input "( A )SMISC-GRAPHICPANEL,L/H,M DRIVET,3500H STEELGANTRY-CY 199H-AU"
type input "0"
type input "2020500097-00"
click at [397, 220] on input "0" at bounding box center [395, 220] width 37 height 13
type input "1"
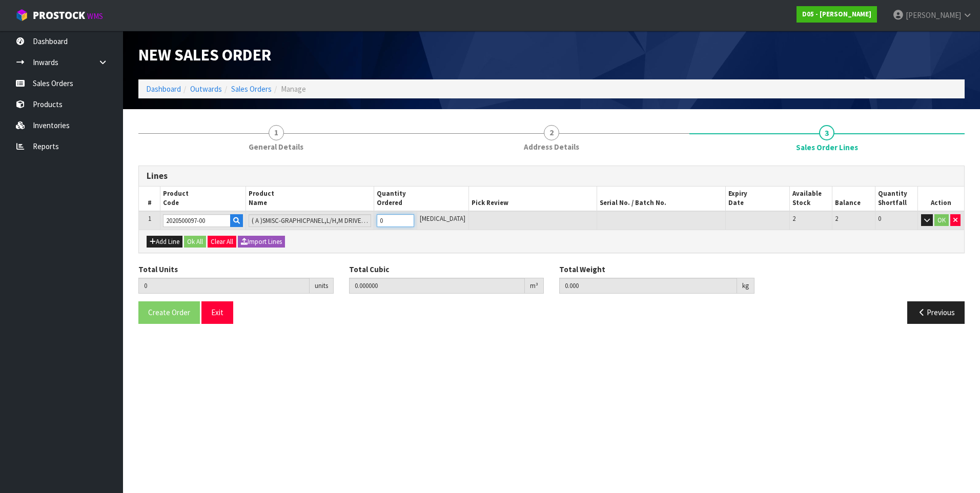
type input "0.005796"
type input "2.4"
type input "1"
click at [197, 239] on button "Ok All" at bounding box center [195, 242] width 22 height 12
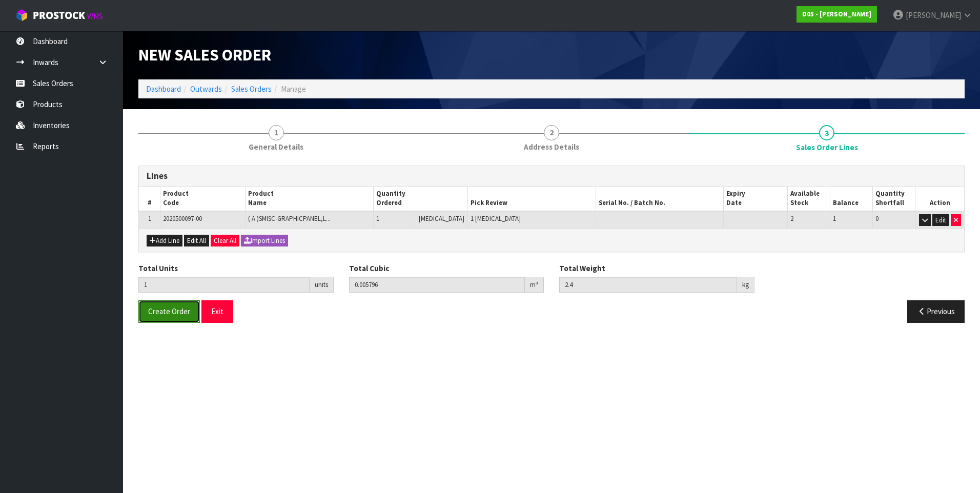
click at [177, 315] on span "Create Order" at bounding box center [169, 311] width 42 height 10
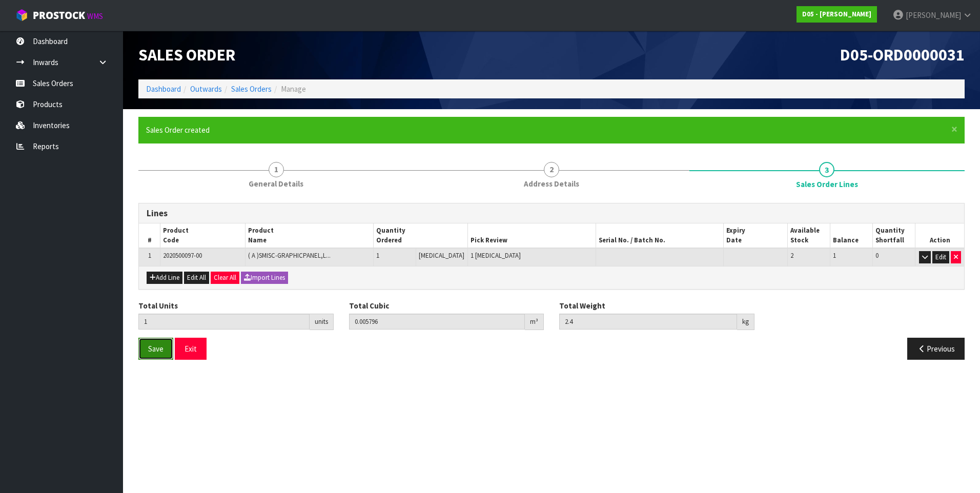
click at [157, 347] on span "Save" at bounding box center [155, 349] width 15 height 10
click at [160, 344] on span "Save" at bounding box center [155, 349] width 15 height 10
click at [64, 80] on link "Sales Orders" at bounding box center [61, 83] width 123 height 21
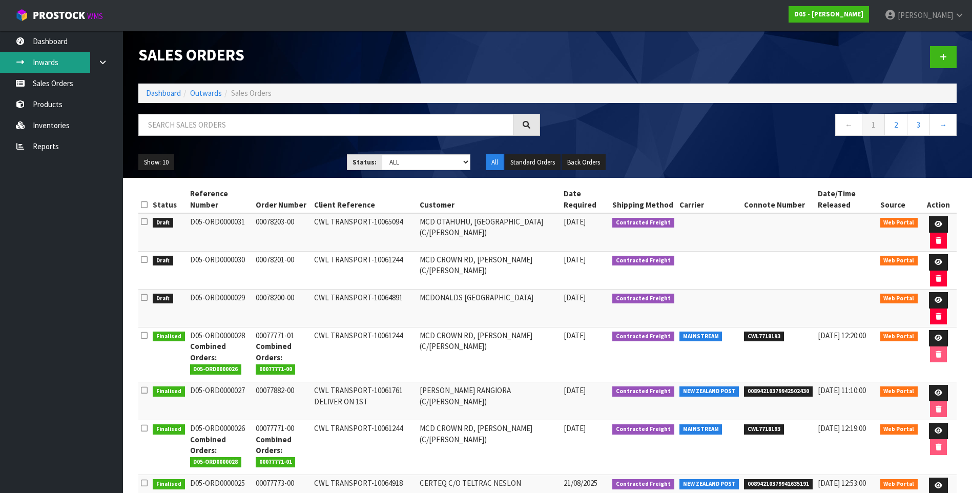
click at [59, 65] on link "Inwards" at bounding box center [61, 62] width 123 height 21
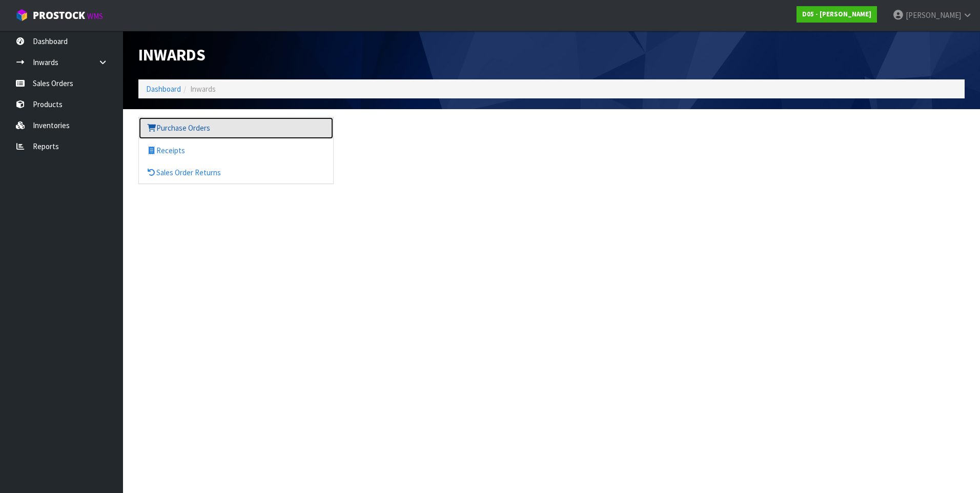
click at [179, 128] on link "Purchase Orders" at bounding box center [236, 127] width 194 height 21
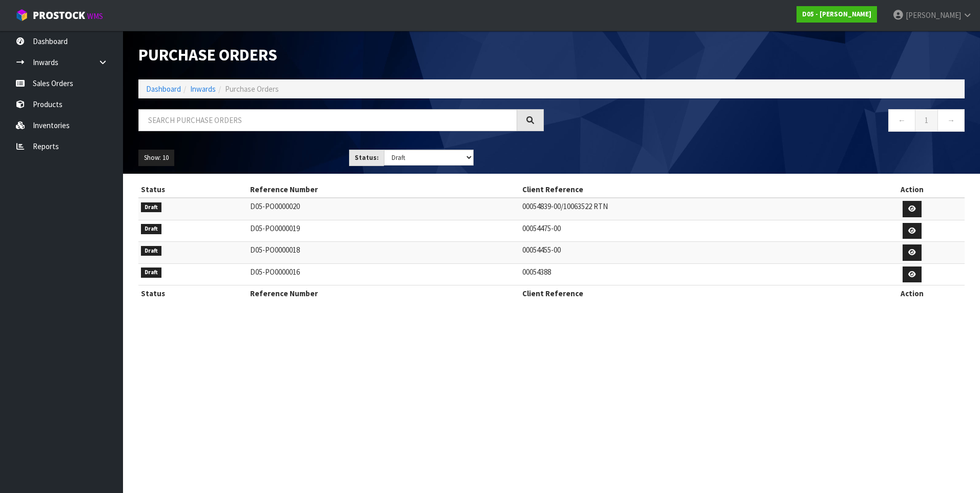
click at [319, 271] on td "D05-PO0000016" at bounding box center [383, 274] width 272 height 22
click at [944, 15] on span "DUTT-COATES" at bounding box center [932, 15] width 55 height 10
click at [936, 40] on link "Logout" at bounding box center [938, 41] width 81 height 14
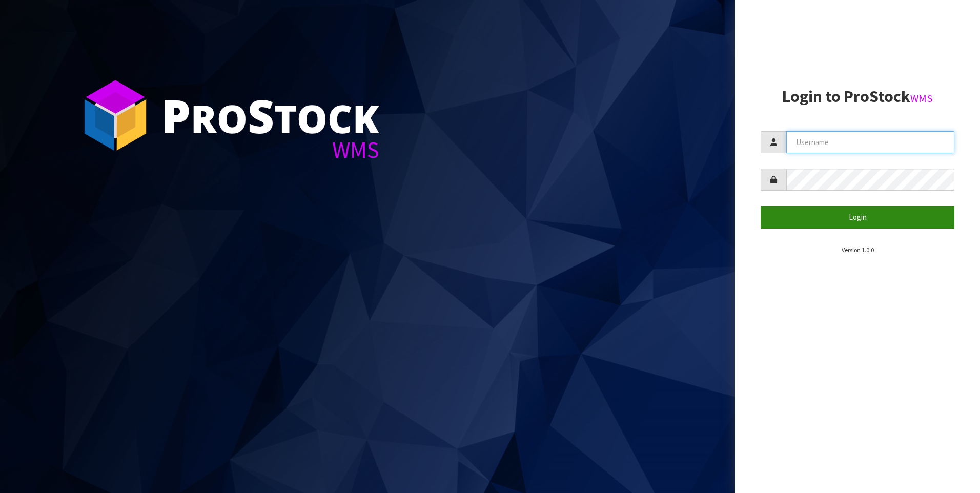
type input "[PERSON_NAME]"
click at [842, 215] on button "Login" at bounding box center [857, 217] width 194 height 22
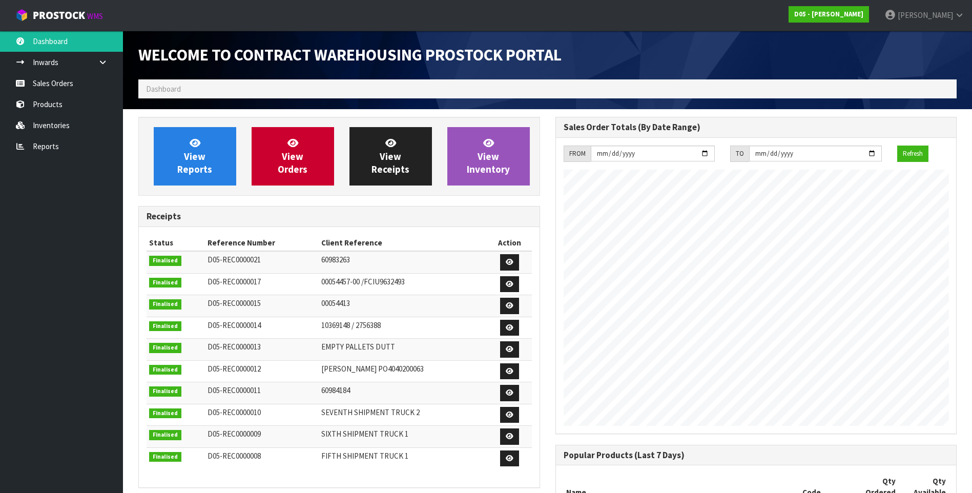
scroll to position [689, 417]
click at [53, 86] on link "Sales Orders" at bounding box center [61, 83] width 123 height 21
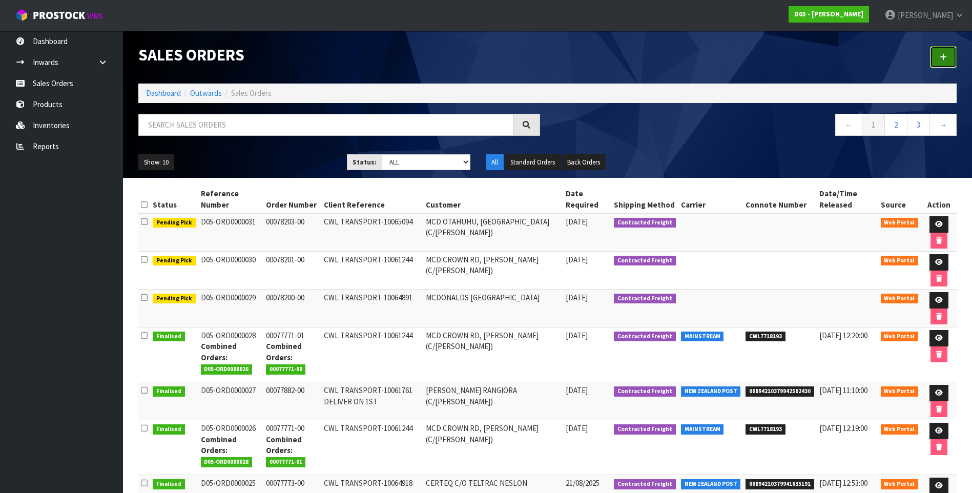
click at [943, 55] on icon at bounding box center [943, 57] width 7 height 8
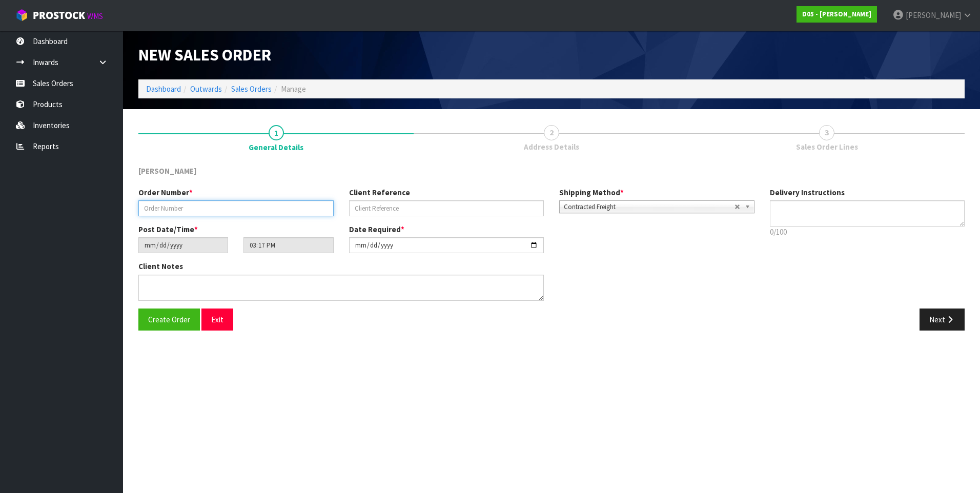
click at [146, 207] on input "text" at bounding box center [235, 208] width 195 height 16
paste input "00078208-00"
type input "00078208-00"
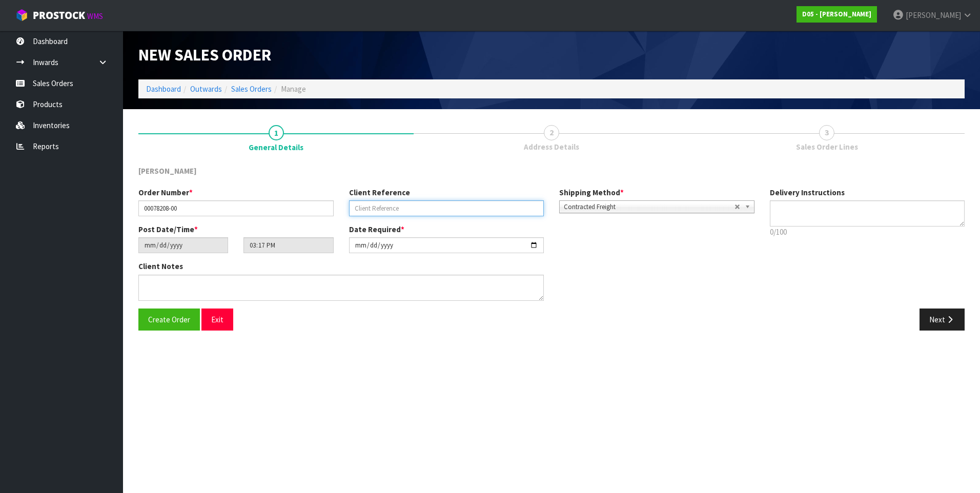
click at [366, 208] on input "text" at bounding box center [446, 208] width 195 height 16
paste input "CWL TRANSPORT-10069474"
type input "CWL TRANSPORT-10069474"
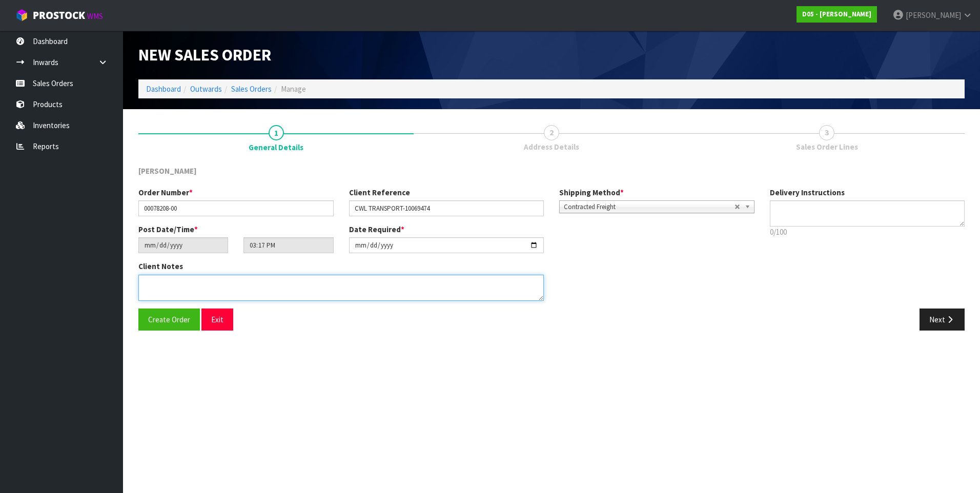
click at [151, 284] on textarea at bounding box center [340, 288] width 405 height 26
paste textarea "FORKLIFT ON ISTE DDD 2/9 COMBINE WITH SO 10065094 ORDER NUMBER 00078203-00"
type textarea "FORKLIFT ON ISTE DDD 2/9 COMBINE WITH SO 10065094 ORDER NUMBER 00078203-00"
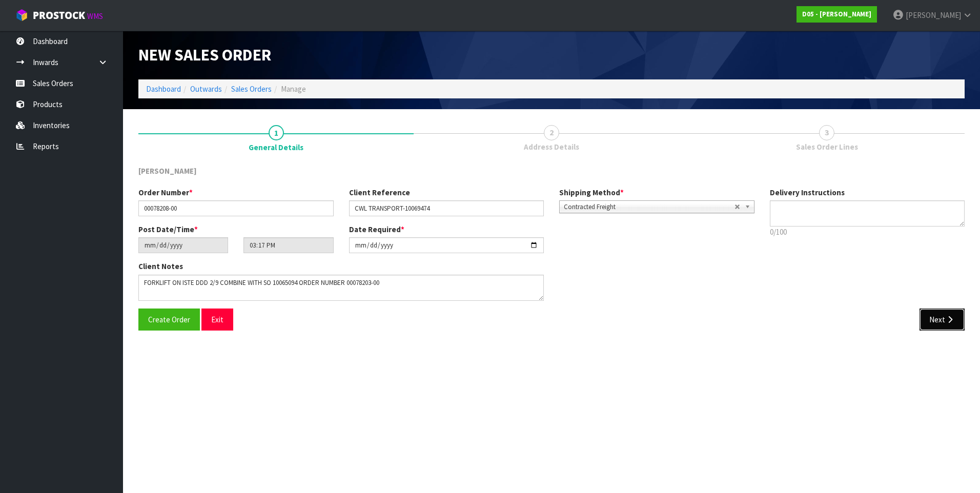
click at [944, 319] on button "Next" at bounding box center [941, 319] width 45 height 22
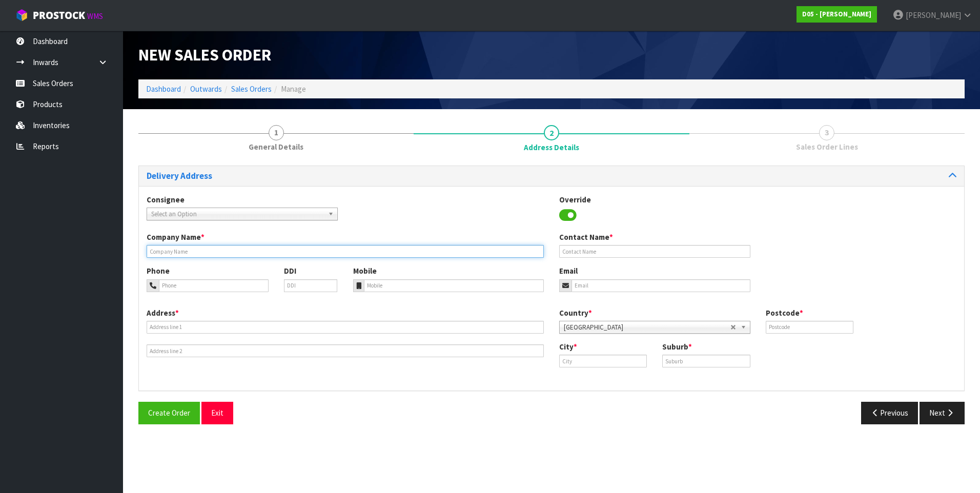
click at [162, 250] on input "text" at bounding box center [345, 251] width 397 height 13
paste input "MCD WANGANUI, VICTORIA AVE, NZ C/O RODIER"
type input "MCD WANGANUI, VICTORIA AVE, NZ C/O RODIER"
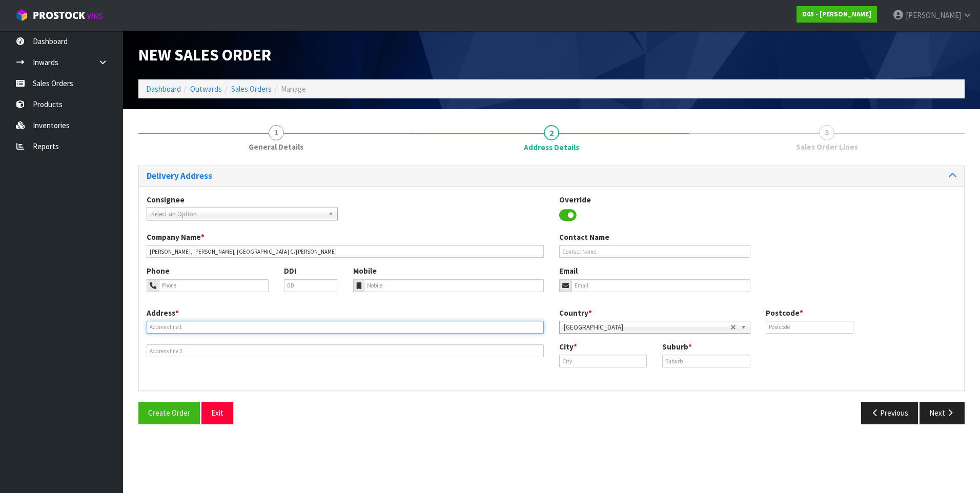
click at [156, 327] on input "text" at bounding box center [345, 327] width 397 height 13
paste input "UNIT D, 3 MIRO PLACE"
type input "UNIT D, 3 MIRO PLACE"
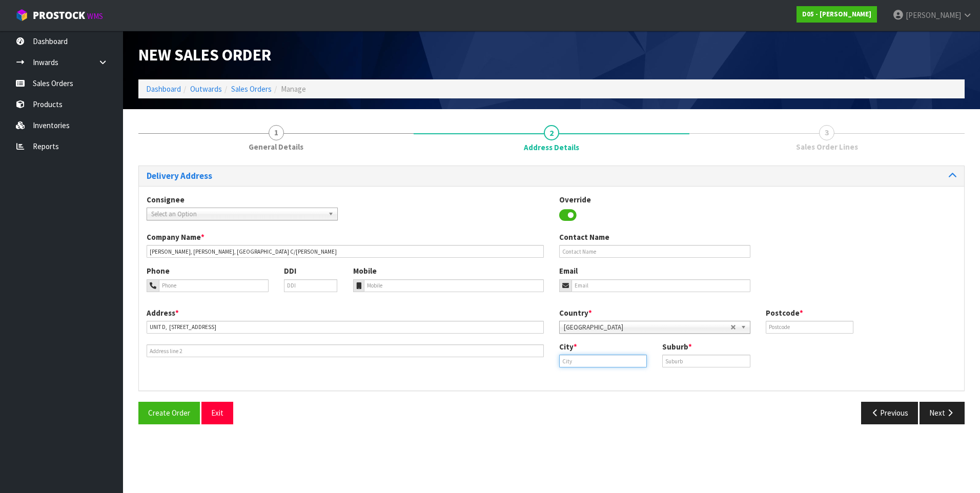
click at [598, 358] on input "text" at bounding box center [603, 361] width 88 height 13
type input "Auckland"
click at [692, 362] on input "text" at bounding box center [706, 361] width 88 height 13
type input "ALBANY"
click at [777, 326] on input "text" at bounding box center [809, 327] width 88 height 13
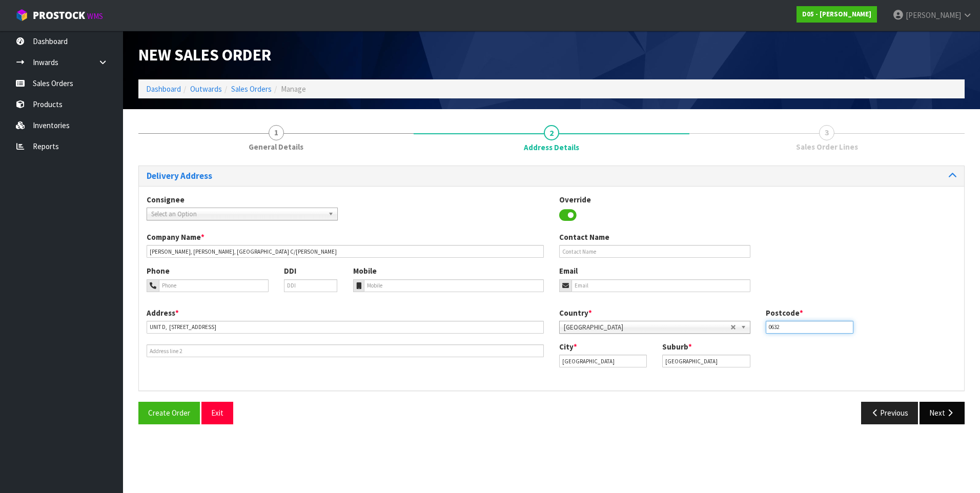
type input "0632"
click at [933, 409] on button "Next" at bounding box center [941, 413] width 45 height 22
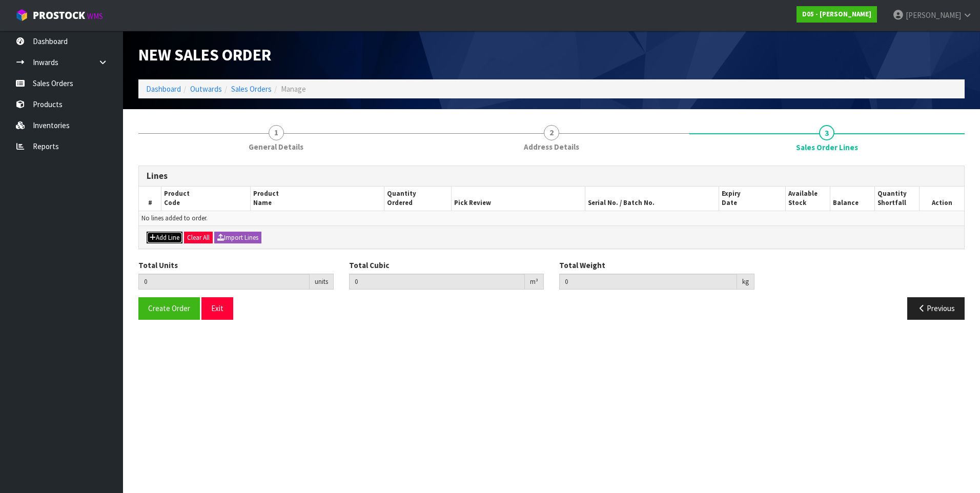
click at [165, 237] on button "Add Line" at bounding box center [165, 238] width 36 height 12
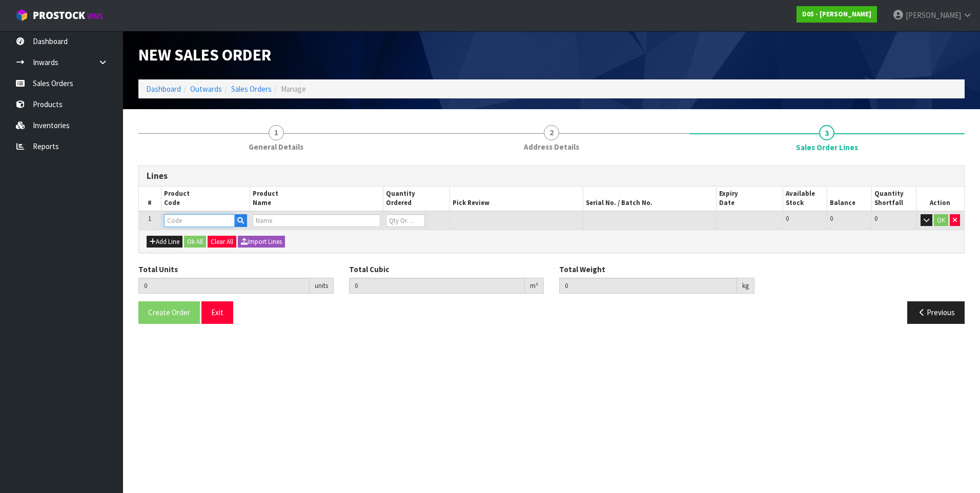
click at [181, 220] on input "text" at bounding box center [199, 220] width 71 height 13
paste input "1010200010-14"
type input "1010200010-14"
type input "0.000000"
type input "0.000"
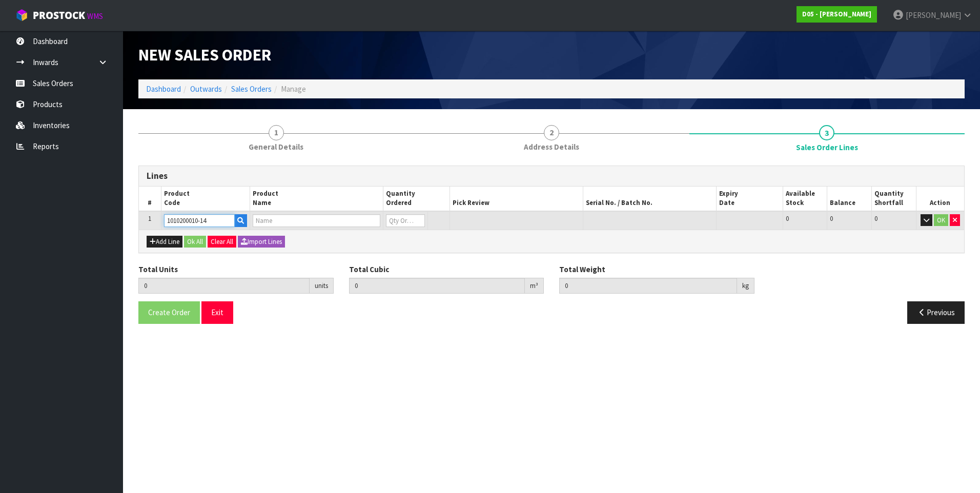
type input "SIGNAGE-M,ARCH,731WX640H,TAURAS TRANSFORMER,PC23,AU"
type input "0"
type input "1010200010-14"
click at [396, 221] on input "0" at bounding box center [395, 220] width 37 height 13
type input "1"
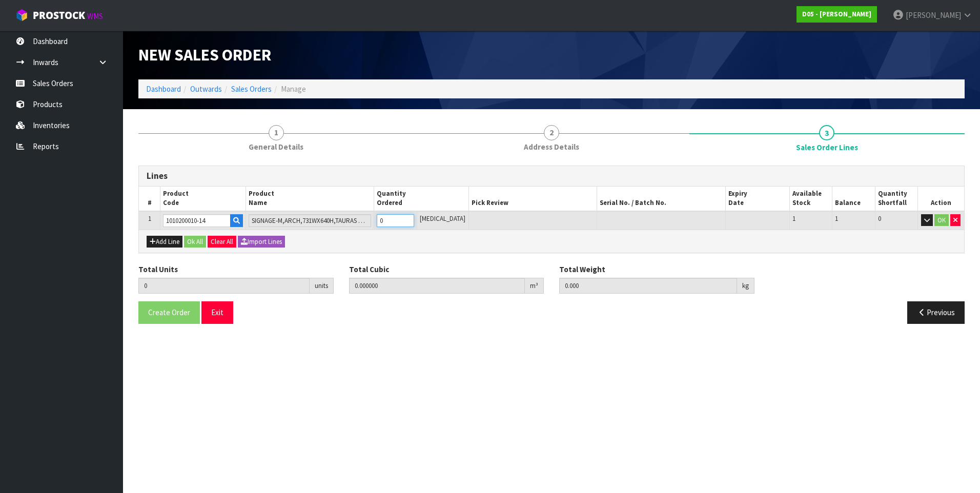
type input "0.100368"
type input "8"
type input "1"
click at [197, 242] on button "Ok All" at bounding box center [195, 242] width 22 height 12
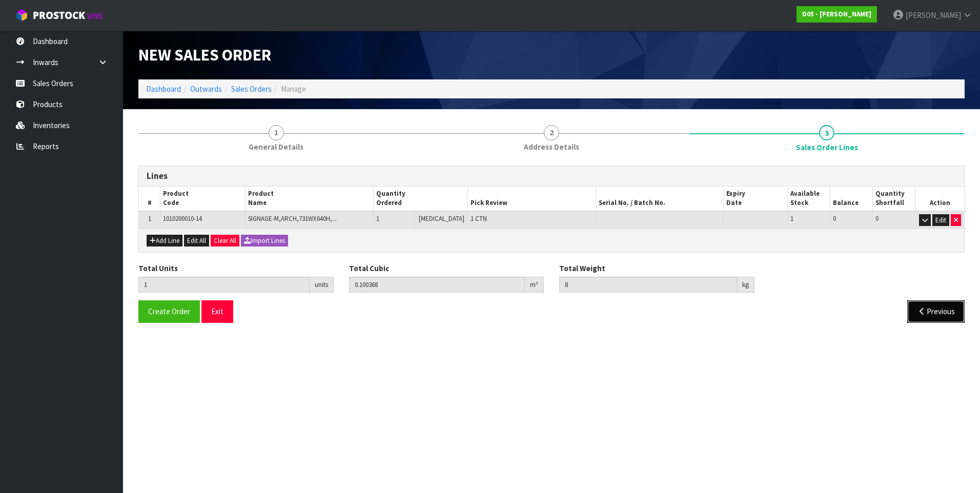
click at [937, 311] on button "Previous" at bounding box center [935, 311] width 57 height 22
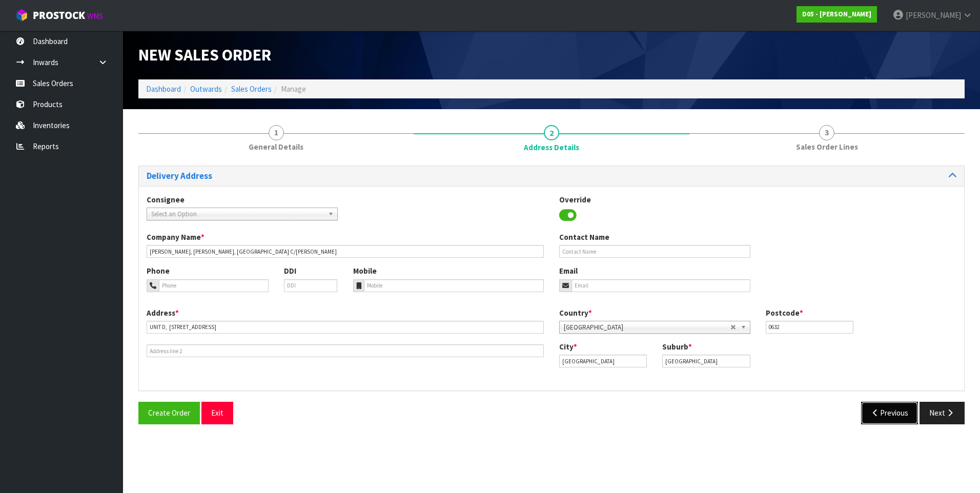
click at [894, 411] on button "Previous" at bounding box center [889, 413] width 57 height 22
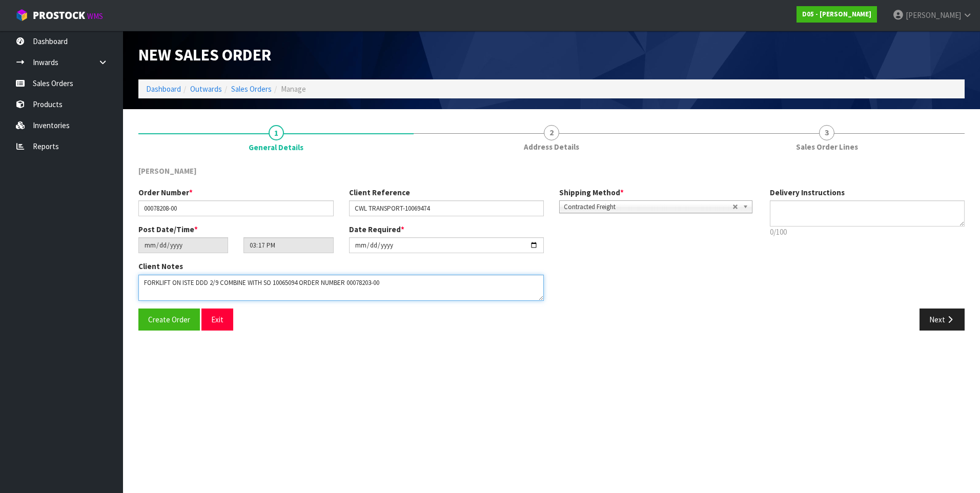
click at [400, 284] on textarea at bounding box center [340, 288] width 405 height 26
paste textarea "D05-ORD0000031"
type textarea "FORKLIFT ON ISTE DDD 2/9 COMBINE WITH SO 10065094 ORDER NUMBER 00078203-00 D05-…"
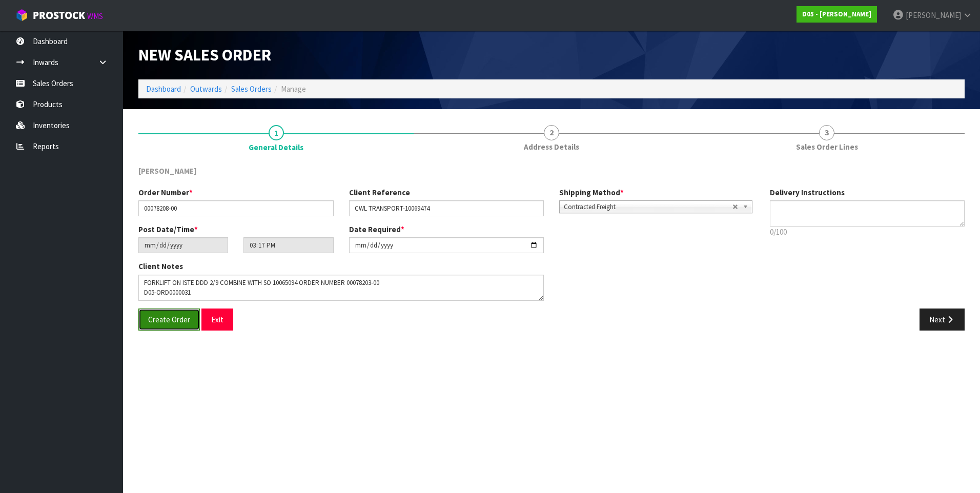
click at [161, 321] on span "Create Order" at bounding box center [169, 320] width 42 height 10
click at [530, 245] on input "2025-08-28" at bounding box center [446, 245] width 195 height 16
type input "2025-08-29"
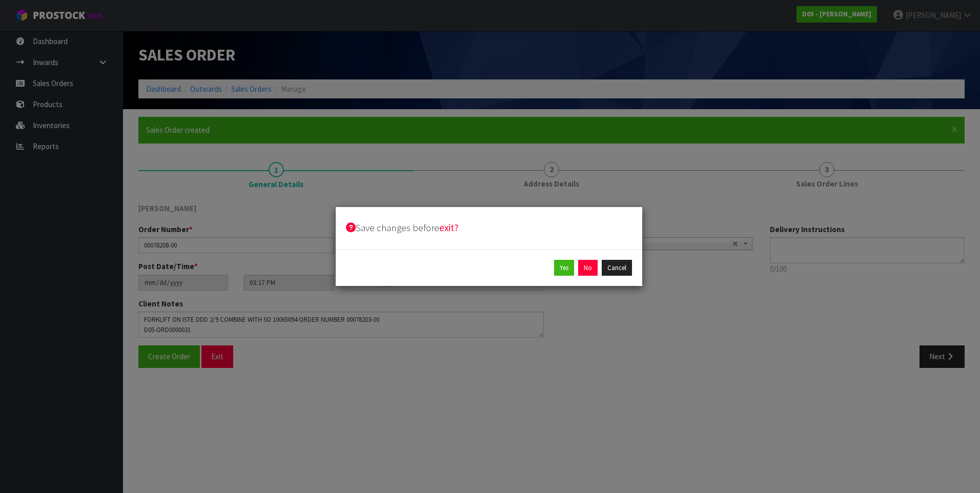
type input "17:17:00.000"
click at [611, 267] on button "Cancel" at bounding box center [616, 268] width 30 height 16
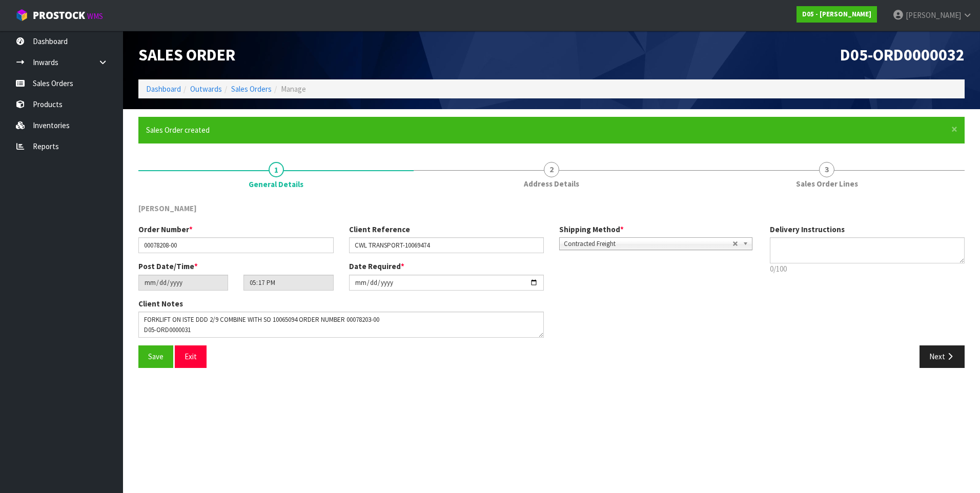
click at [464, 369] on div "Save Exit Next" at bounding box center [551, 360] width 841 height 30
click at [530, 281] on input "2025-08-28" at bounding box center [446, 283] width 195 height 16
type input "2025-08-29"
click at [334, 404] on section "Edit Sales Order D05-ORD0000032 Dashboard Outwards Sales Orders Manage Sales Or…" at bounding box center [490, 246] width 980 height 493
click at [163, 359] on button "Save" at bounding box center [155, 356] width 35 height 22
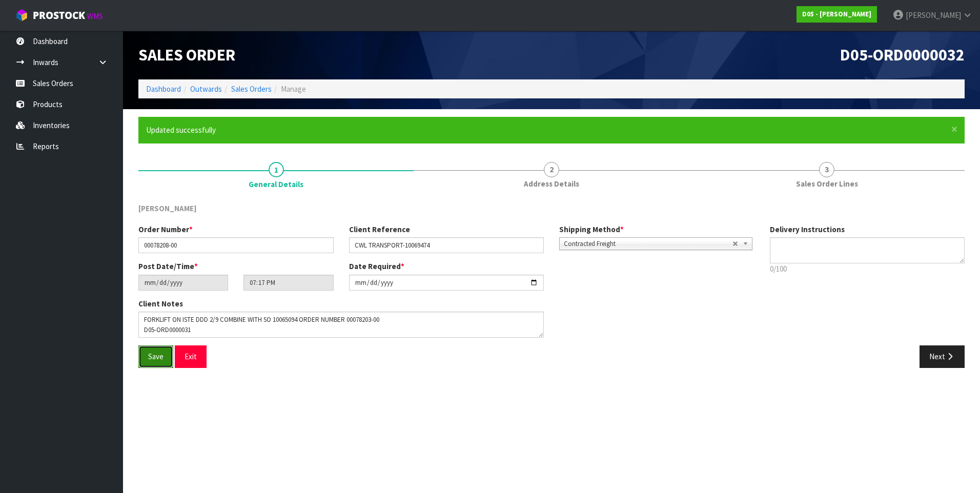
click at [160, 355] on span "Save" at bounding box center [155, 356] width 15 height 10
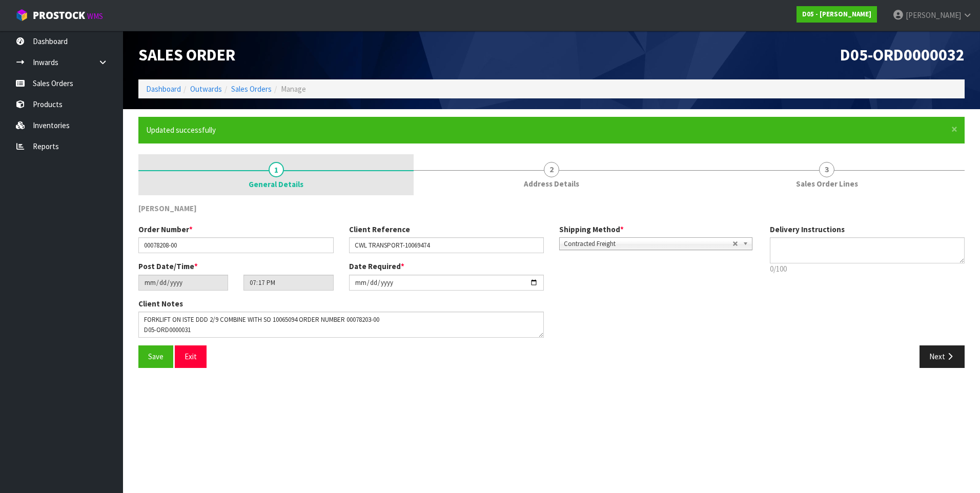
type input "21:17:00.000"
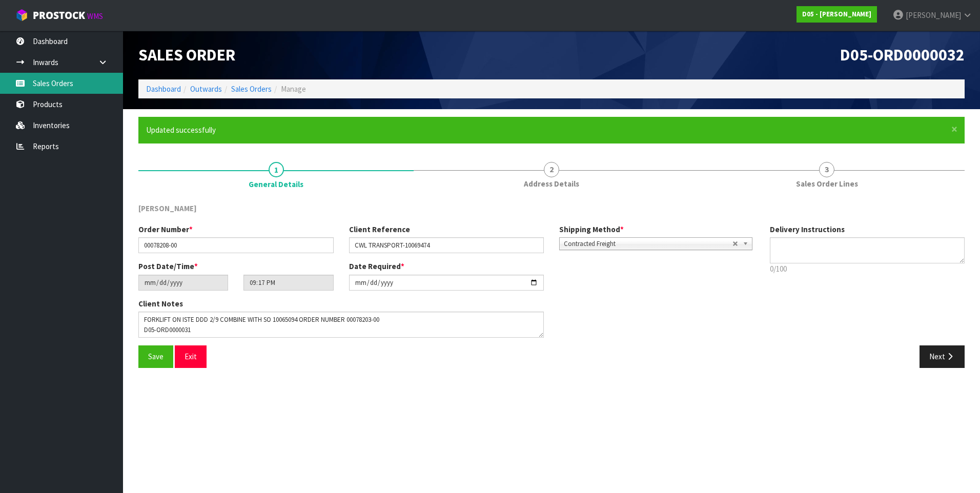
click at [85, 85] on link "Sales Orders" at bounding box center [61, 83] width 123 height 21
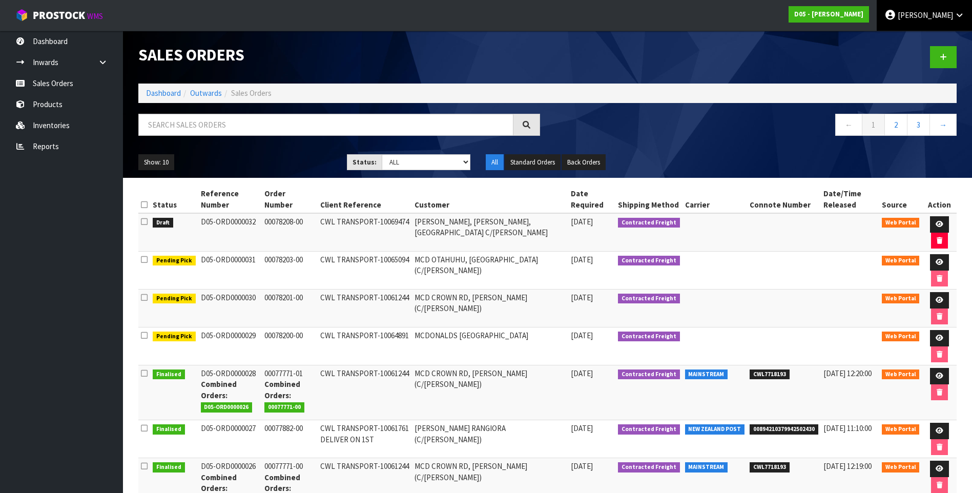
click at [917, 12] on span "DUTT-COATES" at bounding box center [925, 15] width 55 height 10
click at [598, 29] on nav "Toggle navigation ProStock WMS D05 - DUTT - COATES DUTT-COATES Logout" at bounding box center [486, 15] width 972 height 31
click at [255, 150] on div "Show: 10 5 10 25 50 Status: Draft Pending Allocated Pending Pick Goods Picked G…" at bounding box center [548, 163] width 834 height 32
click at [915, 14] on span "DUTT-COATES" at bounding box center [925, 15] width 55 height 10
click at [920, 38] on link "Logout" at bounding box center [930, 41] width 81 height 14
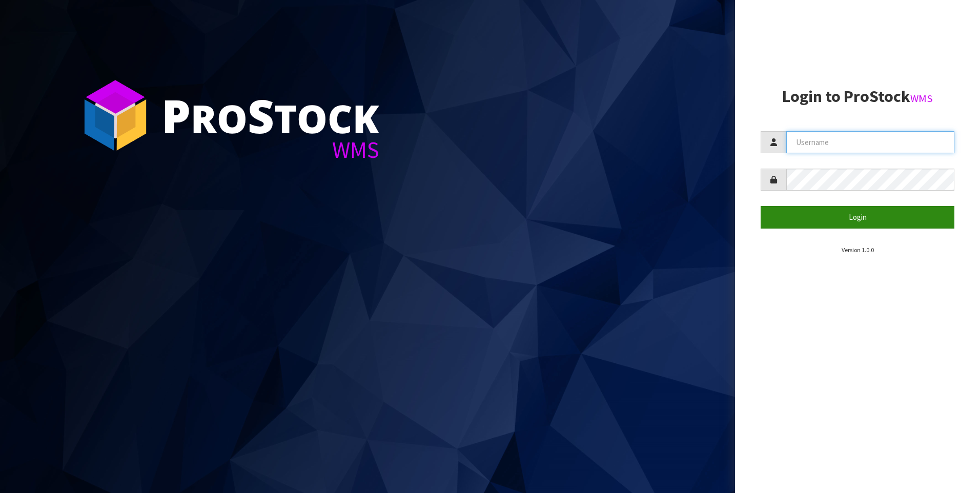
type input "COATES"
click at [845, 213] on button "Login" at bounding box center [857, 217] width 194 height 22
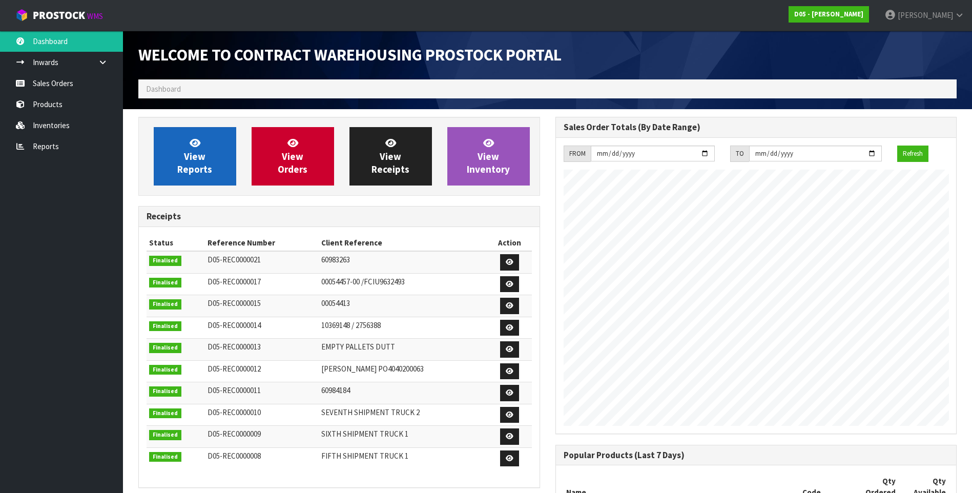
scroll to position [689, 417]
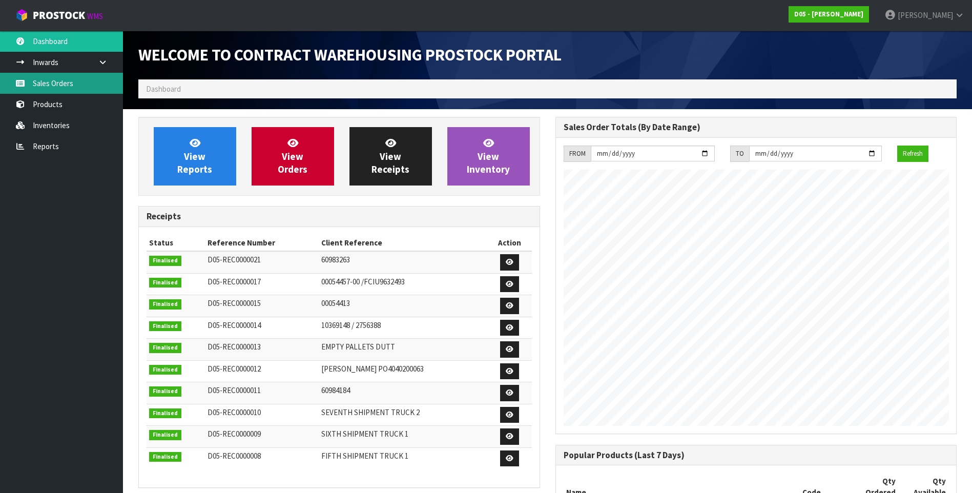
click at [65, 77] on link "Sales Orders" at bounding box center [61, 83] width 123 height 21
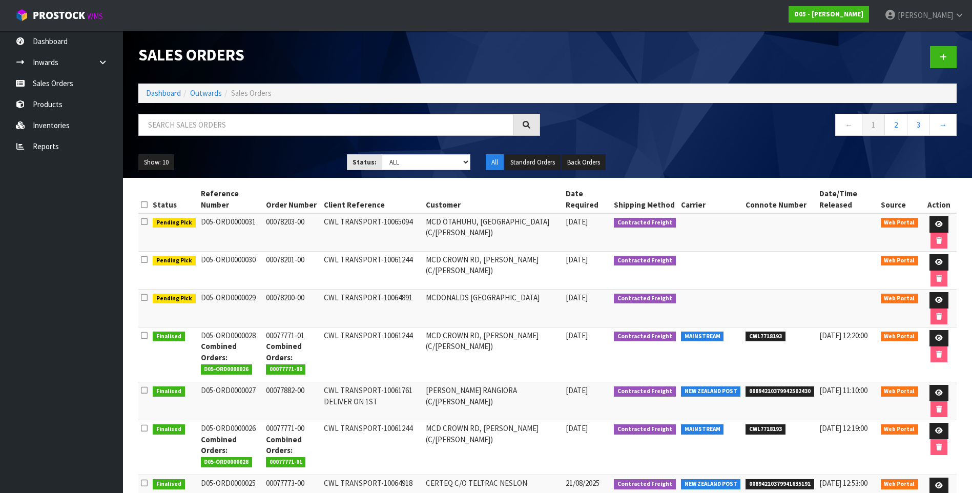
drag, startPoint x: 254, startPoint y: 221, endPoint x: 197, endPoint y: 225, distance: 57.0
click at [198, 225] on td "D05-ORD0000031" at bounding box center [230, 232] width 65 height 38
copy td "D05-ORD0000031"
click at [923, 18] on span "[PERSON_NAME]" at bounding box center [925, 15] width 55 height 10
click at [924, 44] on link "Logout" at bounding box center [930, 41] width 81 height 14
